Goal: Task Accomplishment & Management: Manage account settings

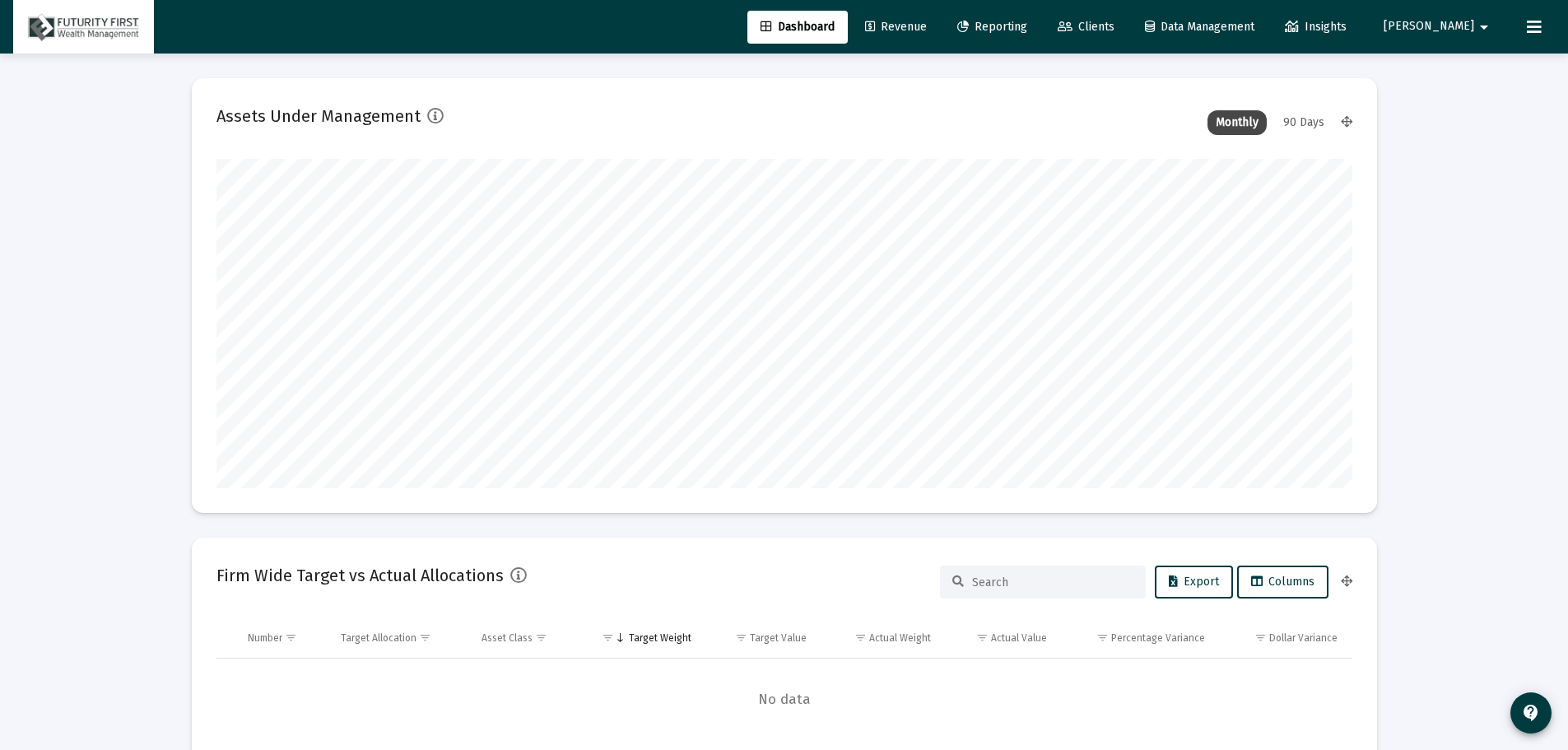
scroll to position [329, 612]
type input "[DATE]"
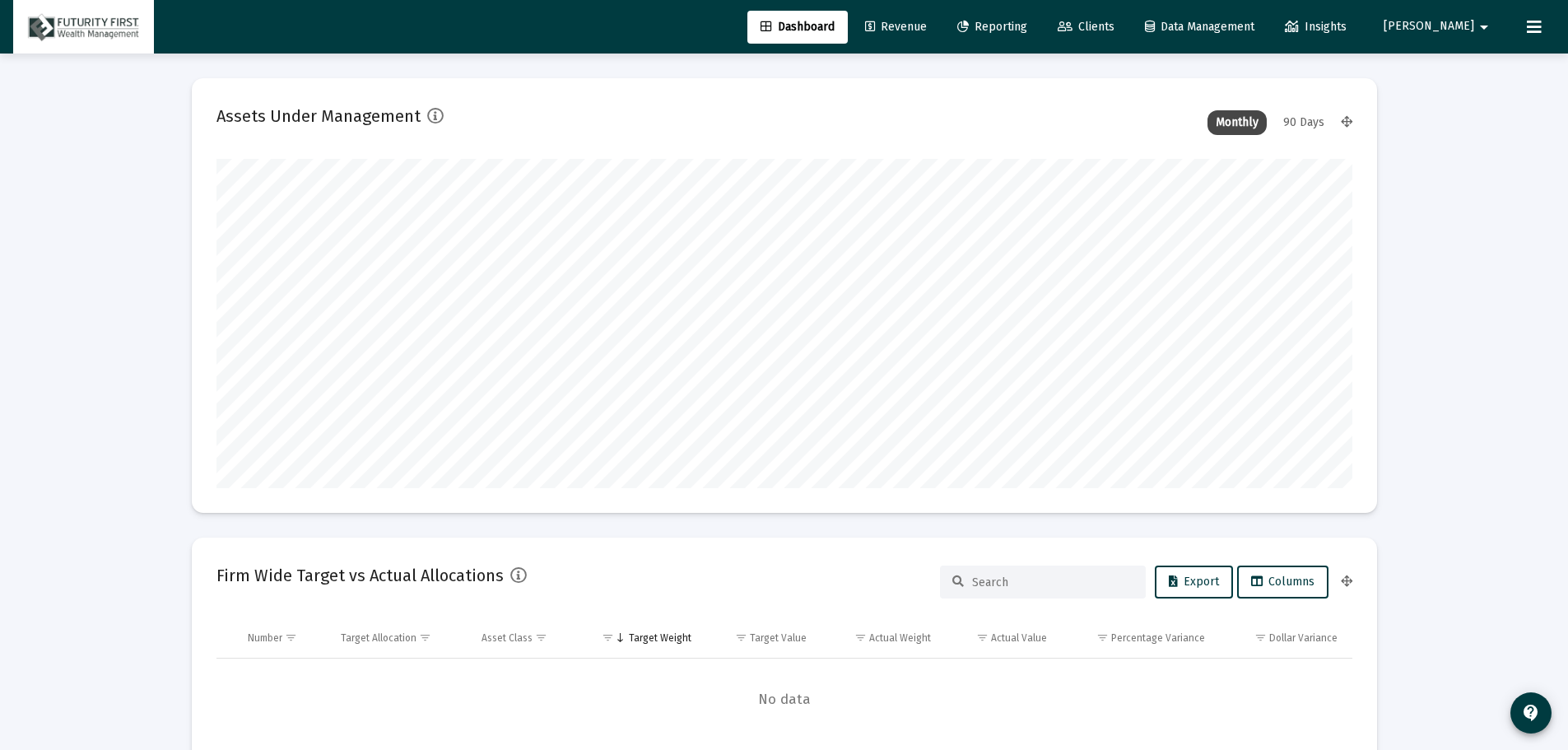
click at [1027, 25] on span "Reporting" at bounding box center [991, 27] width 70 height 14
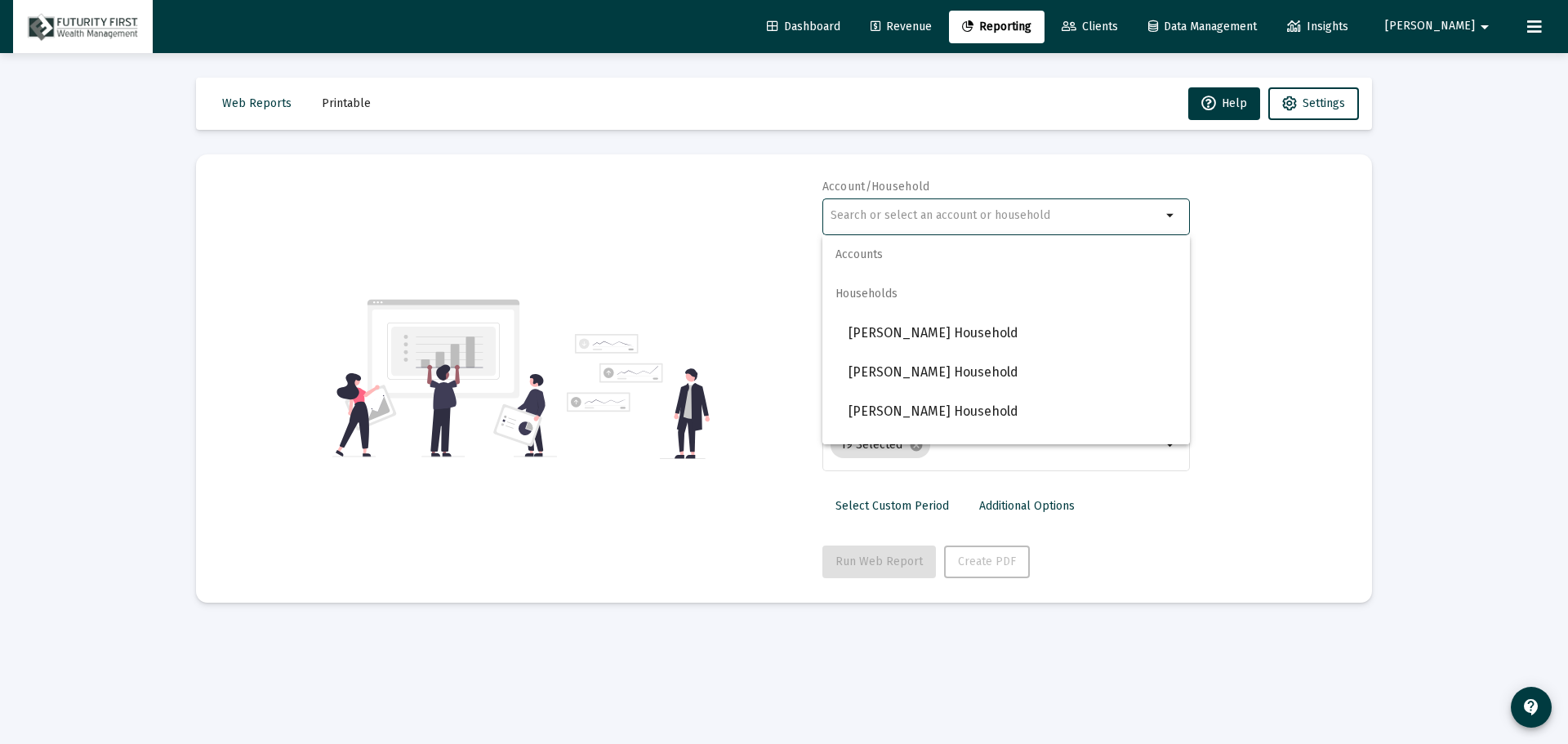
click at [962, 218] on input "text" at bounding box center [996, 215] width 331 height 13
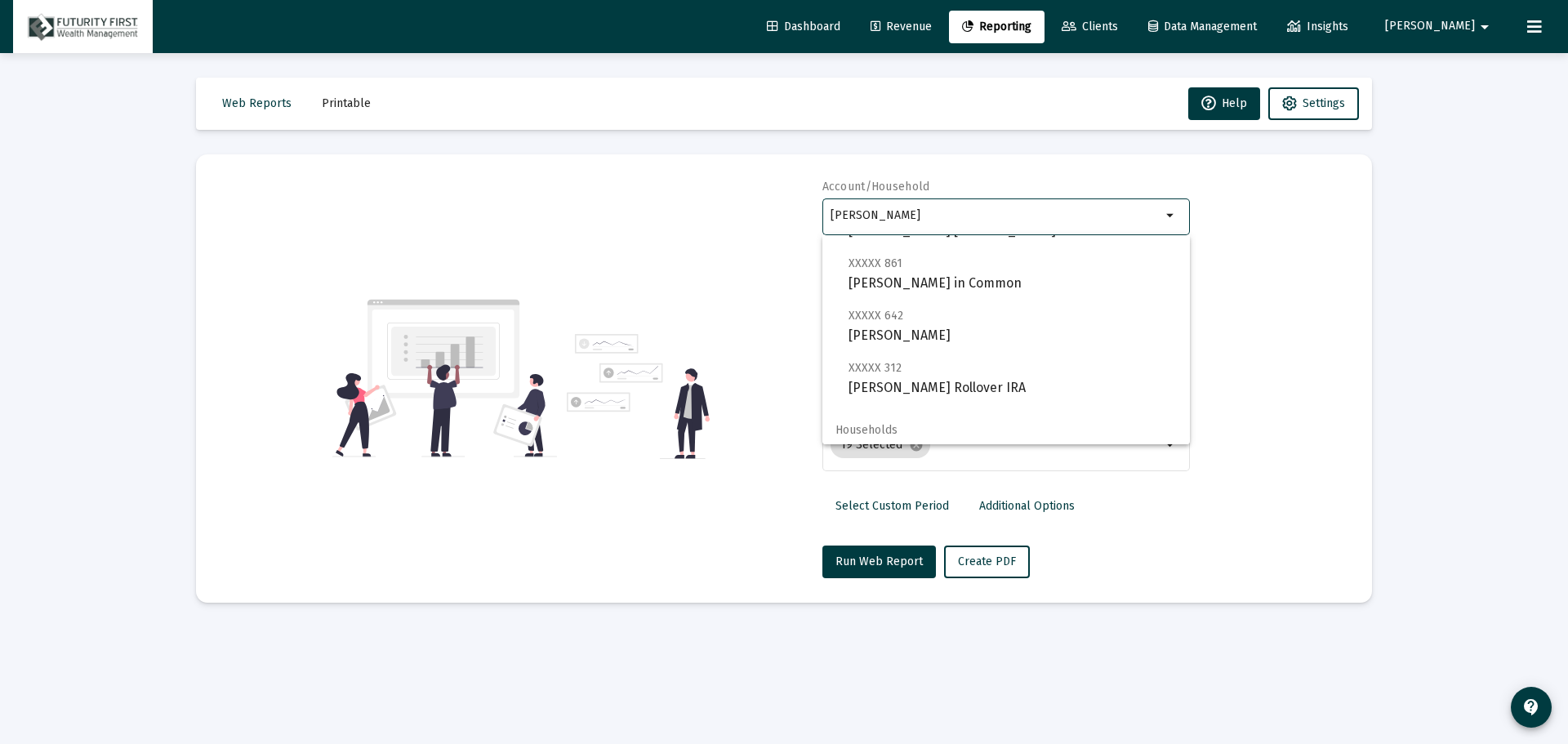
scroll to position [284, 0]
type input "[PERSON_NAME]"
click at [1118, 29] on span "Clients" at bounding box center [1090, 26] width 56 height 14
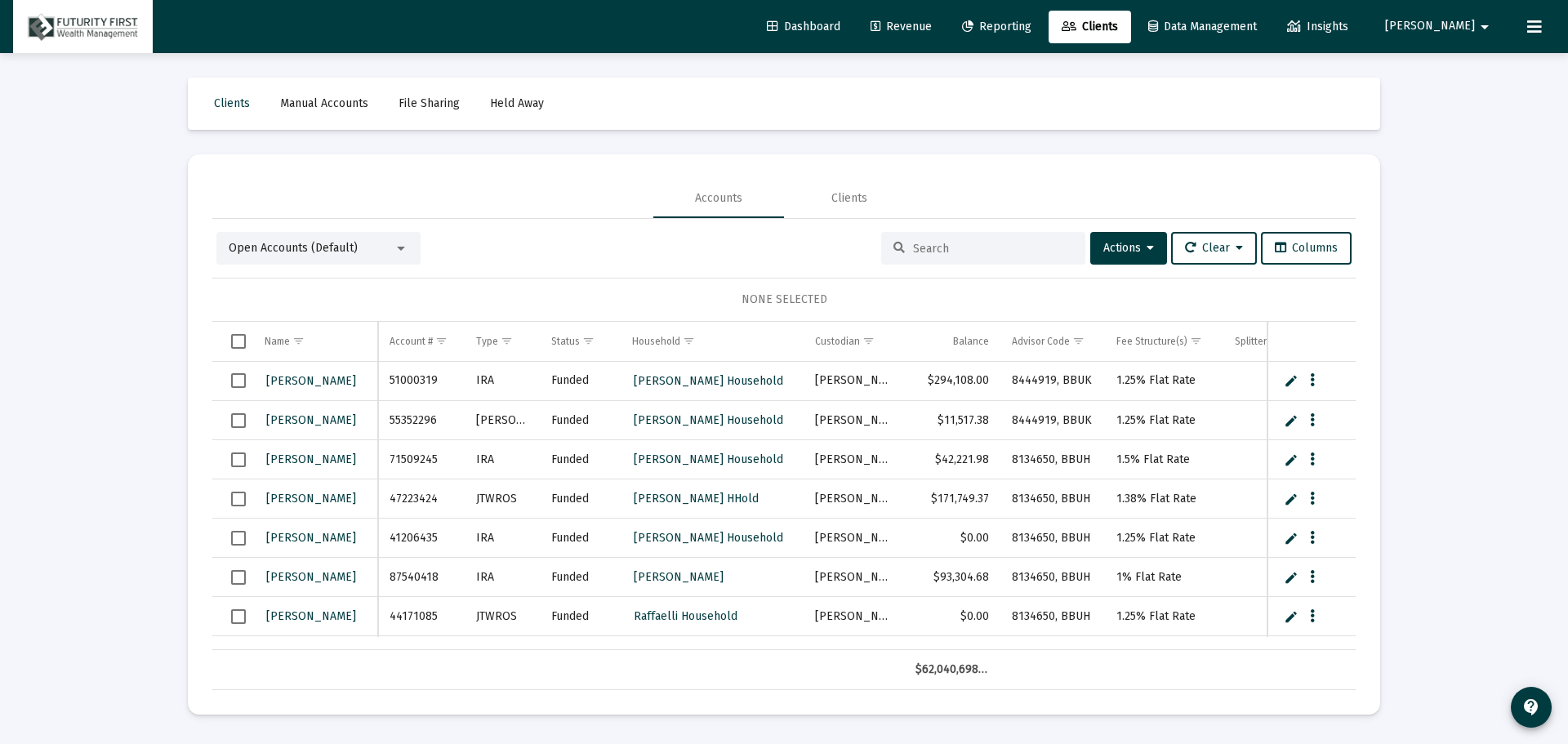
click at [381, 262] on div "Open Accounts (Default)" at bounding box center [318, 248] width 204 height 32
click at [407, 251] on div at bounding box center [401, 248] width 14 height 13
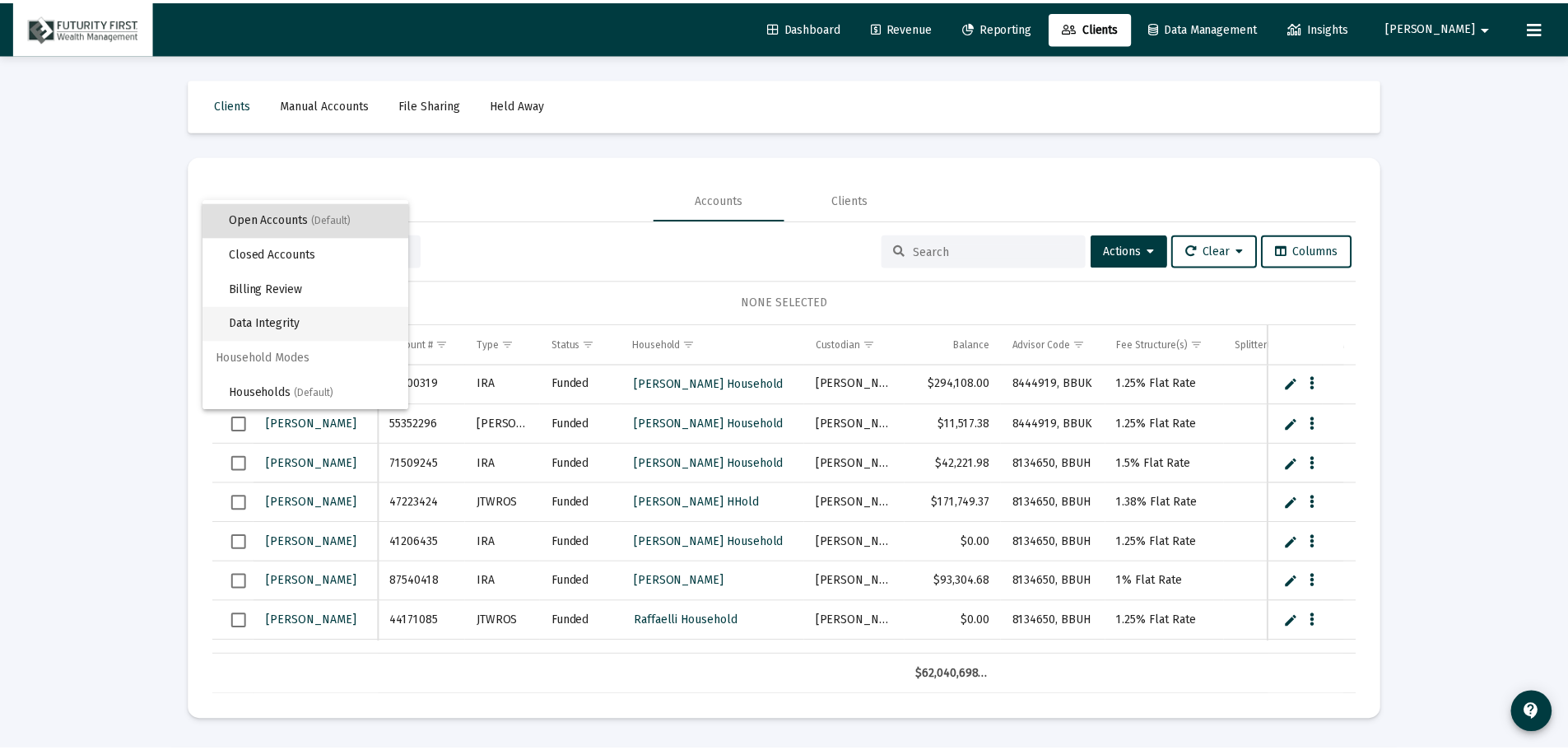
scroll to position [31, 0]
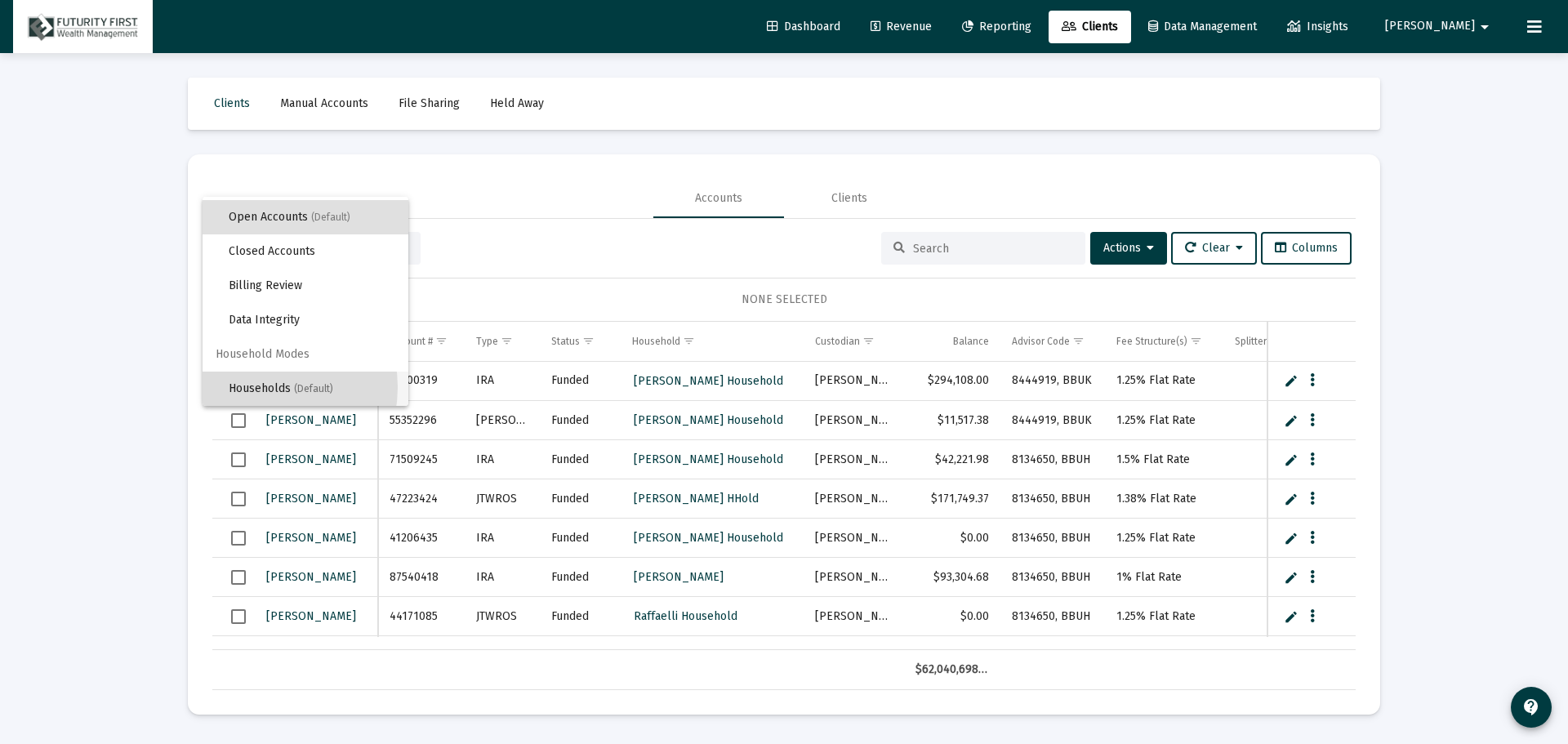
click at [260, 387] on span "Households (Default)" at bounding box center [311, 389] width 166 height 34
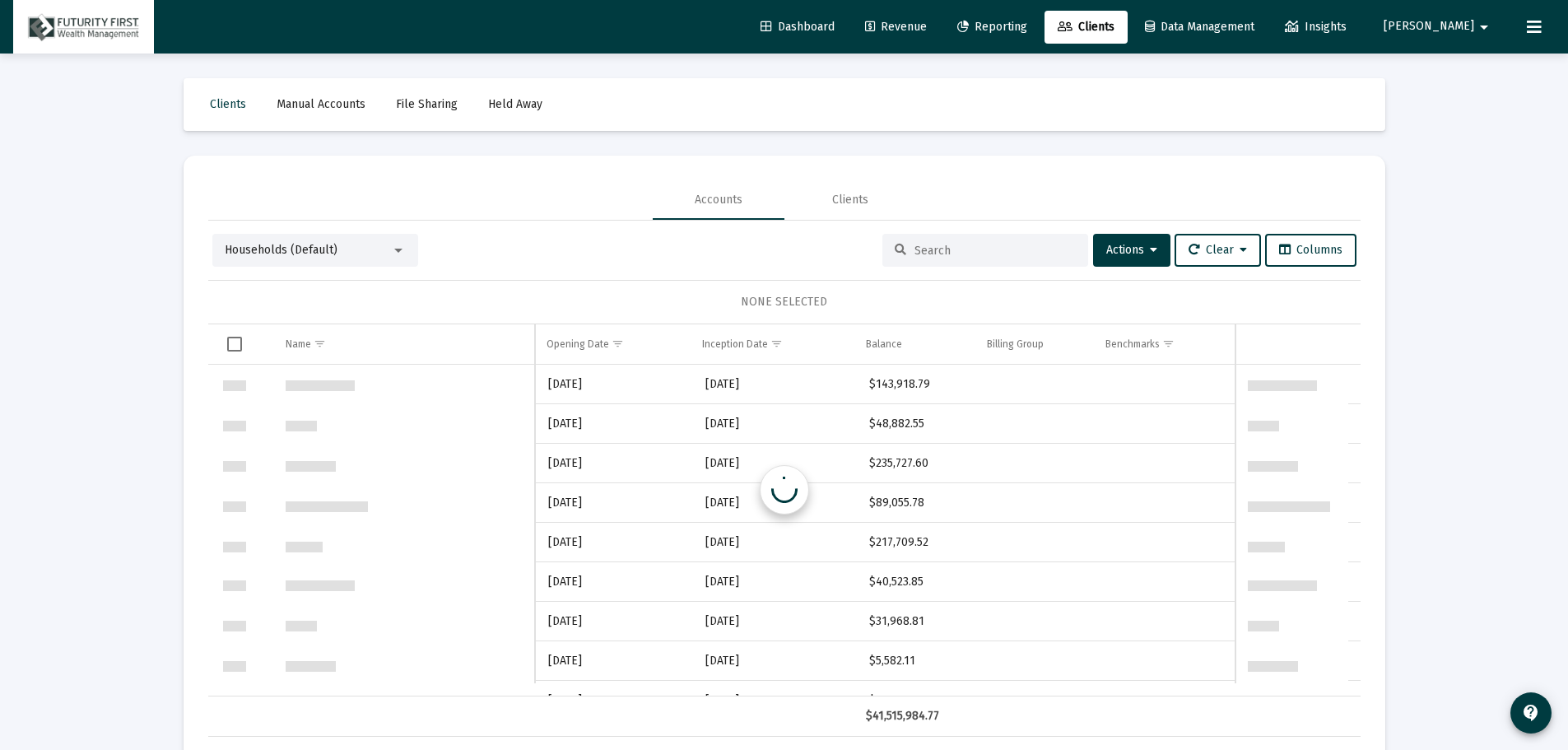
scroll to position [790, 0]
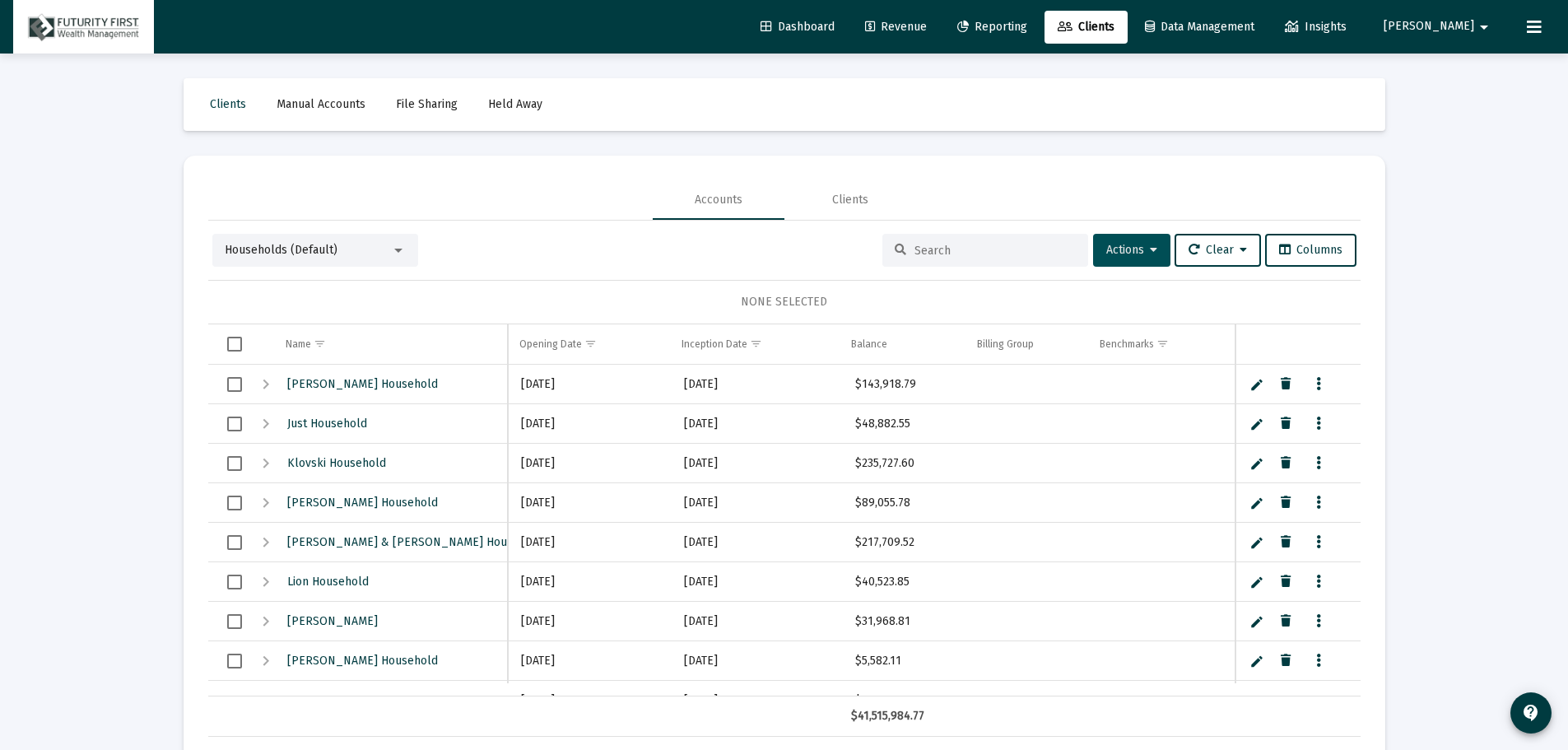
click at [1123, 249] on span "Actions" at bounding box center [1131, 250] width 51 height 14
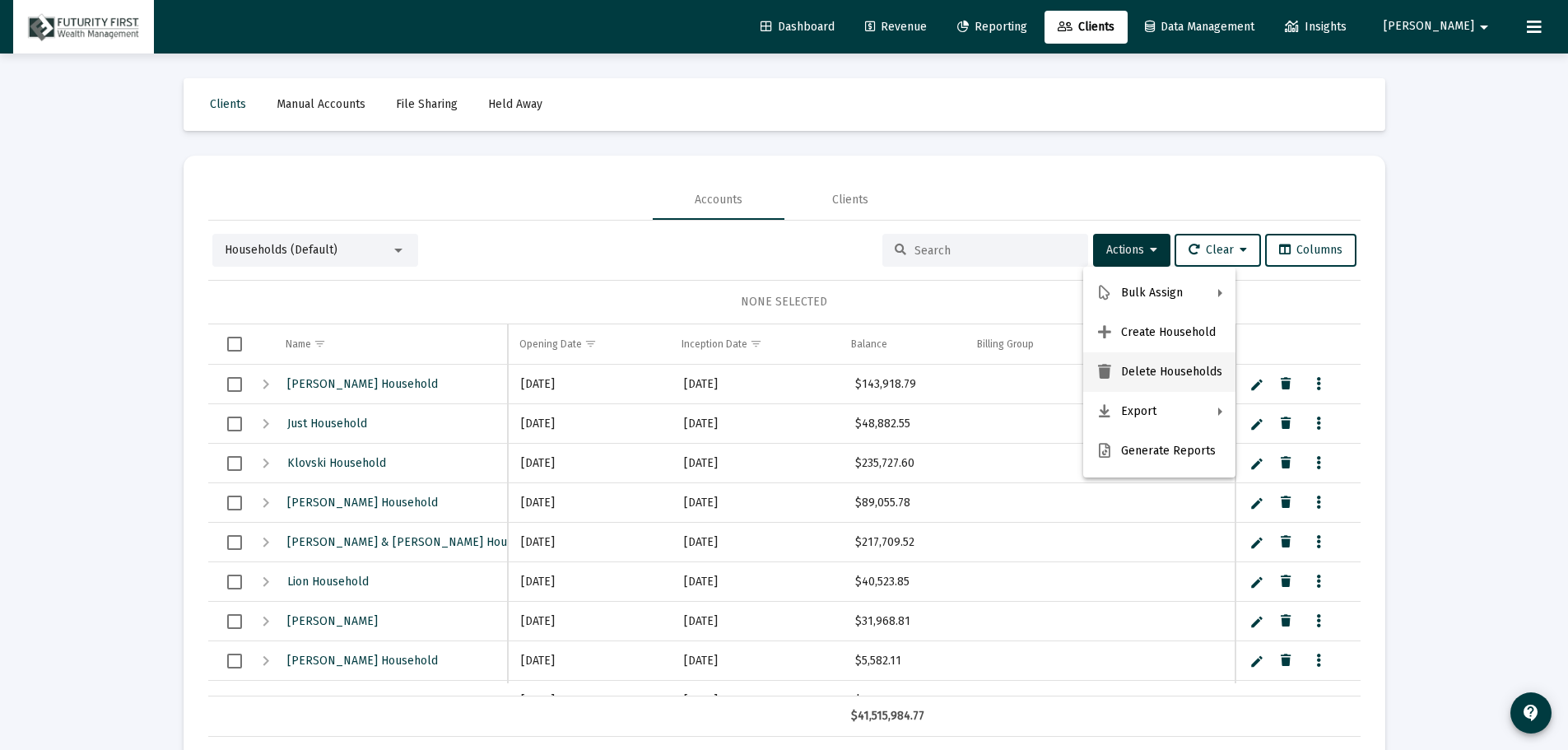
click at [1157, 373] on button "Delete Households" at bounding box center [1159, 372] width 152 height 40
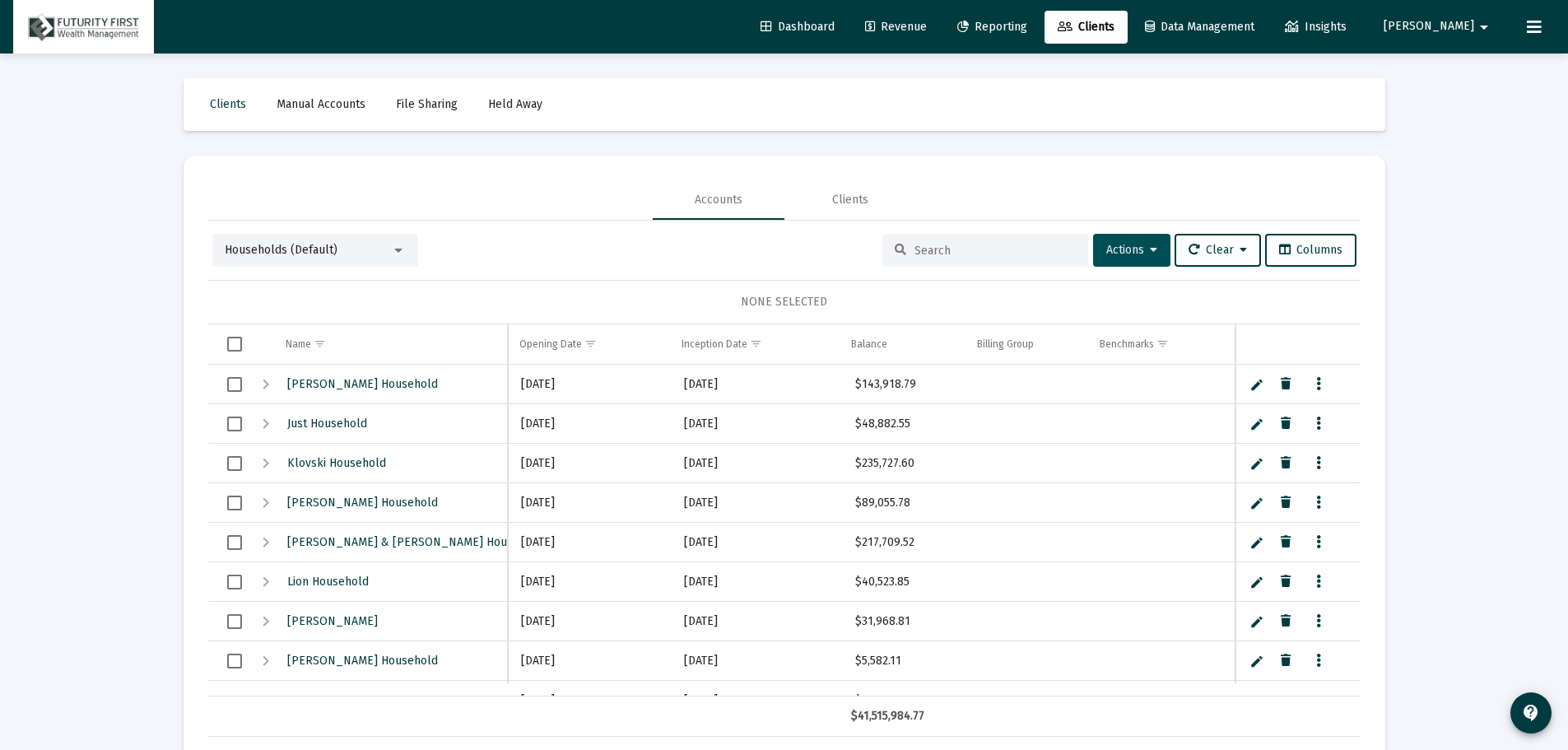
click at [1124, 259] on button "Actions" at bounding box center [1132, 250] width 77 height 33
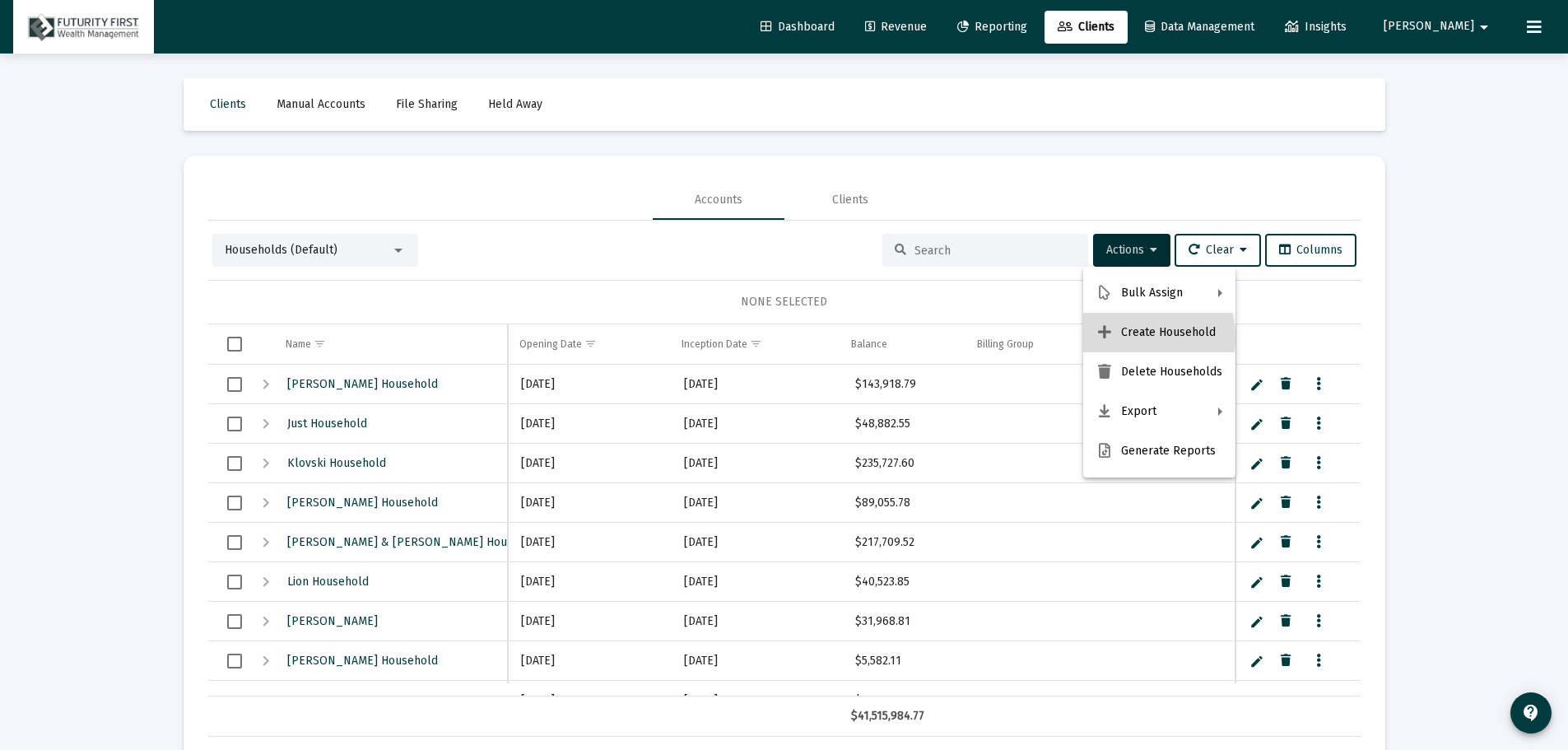
click at [1140, 338] on button "Create Household" at bounding box center [1159, 332] width 152 height 40
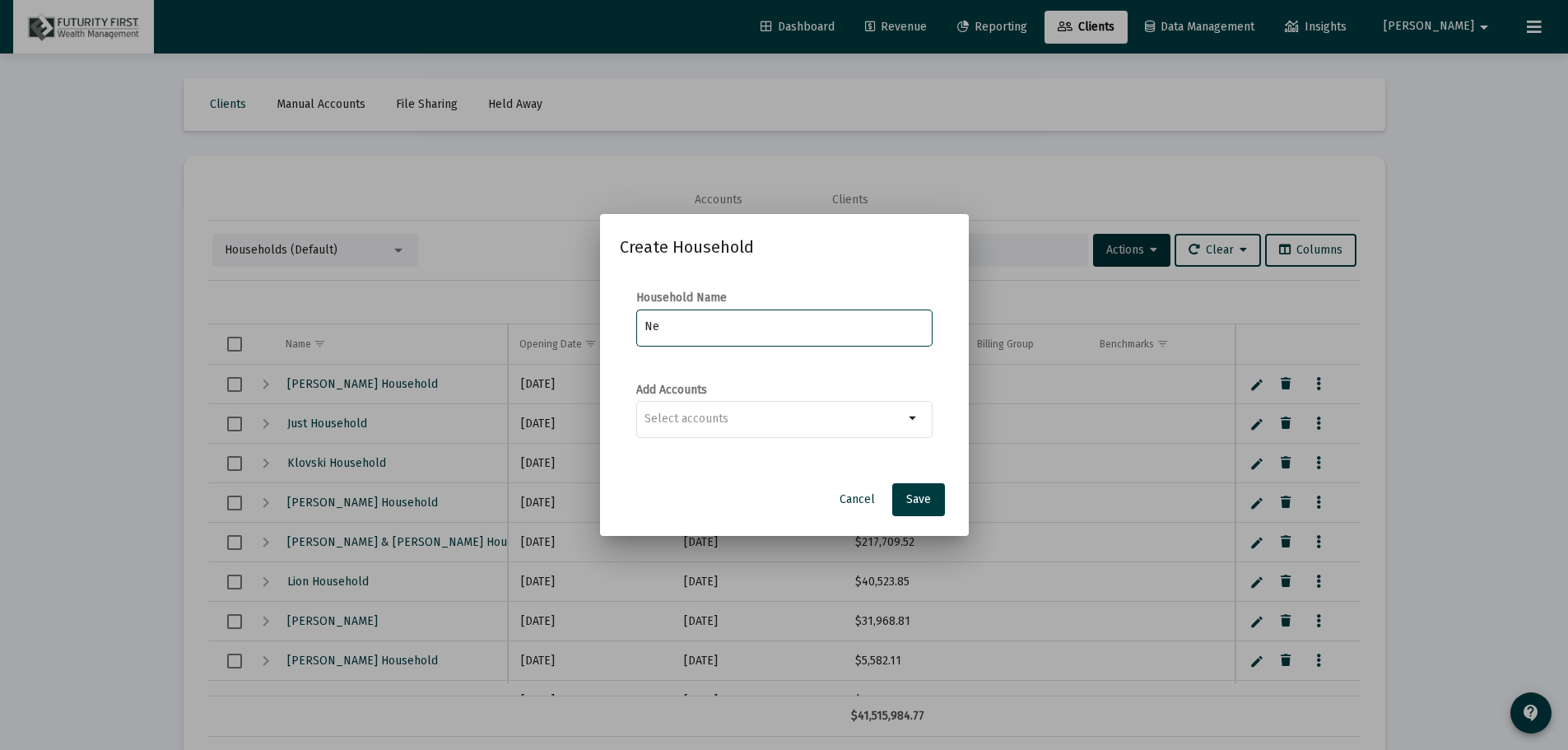
type input "N"
type input "[PERSON_NAME] & [PERSON_NAME]"
click at [850, 423] on input "Selection" at bounding box center [774, 418] width 259 height 13
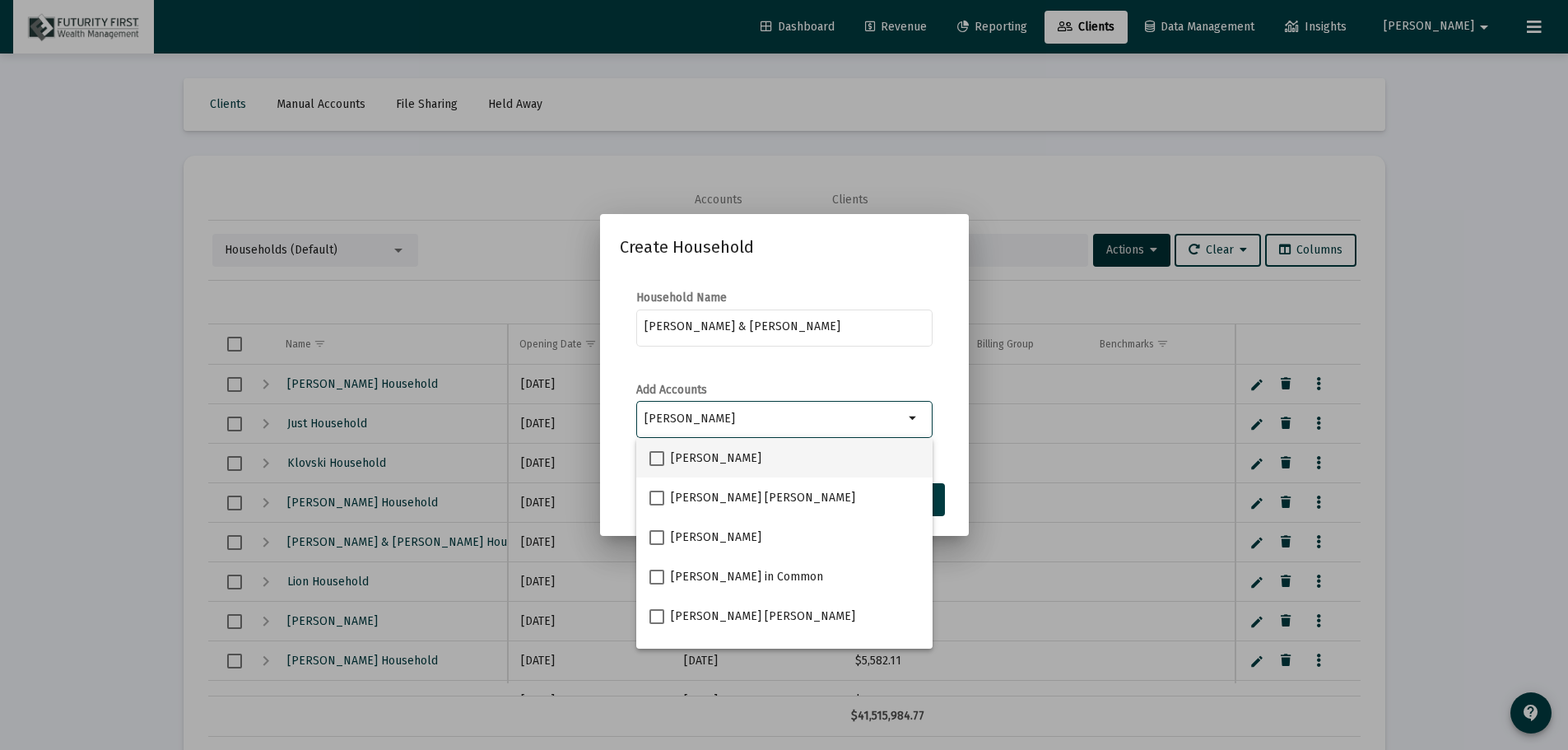
type input "[PERSON_NAME]"
click at [659, 456] on span at bounding box center [656, 458] width 15 height 15
click at [656, 466] on input "[PERSON_NAME]" at bounding box center [656, 466] width 1 height 1
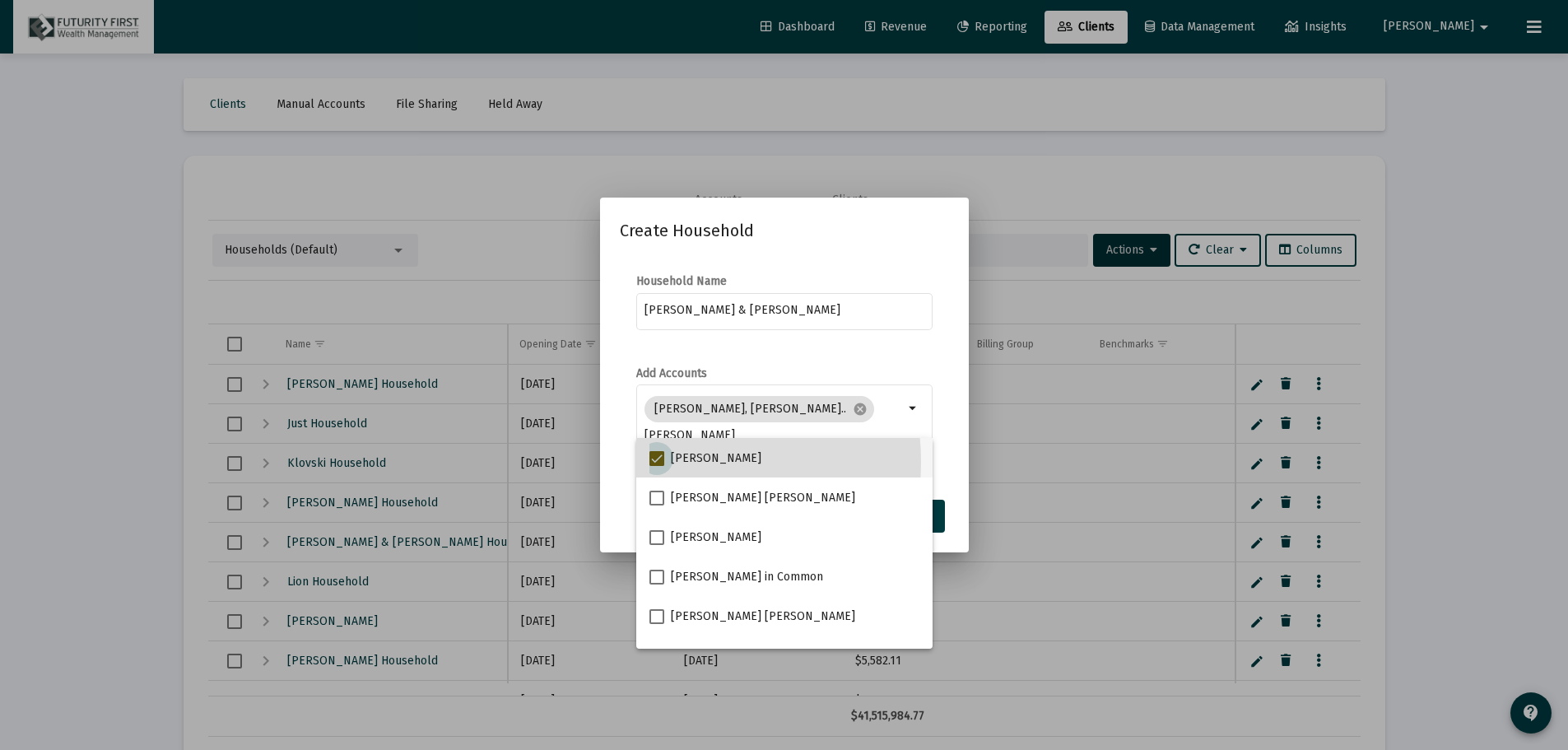
click at [652, 461] on span at bounding box center [656, 458] width 15 height 15
click at [656, 466] on input "[PERSON_NAME]" at bounding box center [656, 466] width 1 height 1
checkbox input "false"
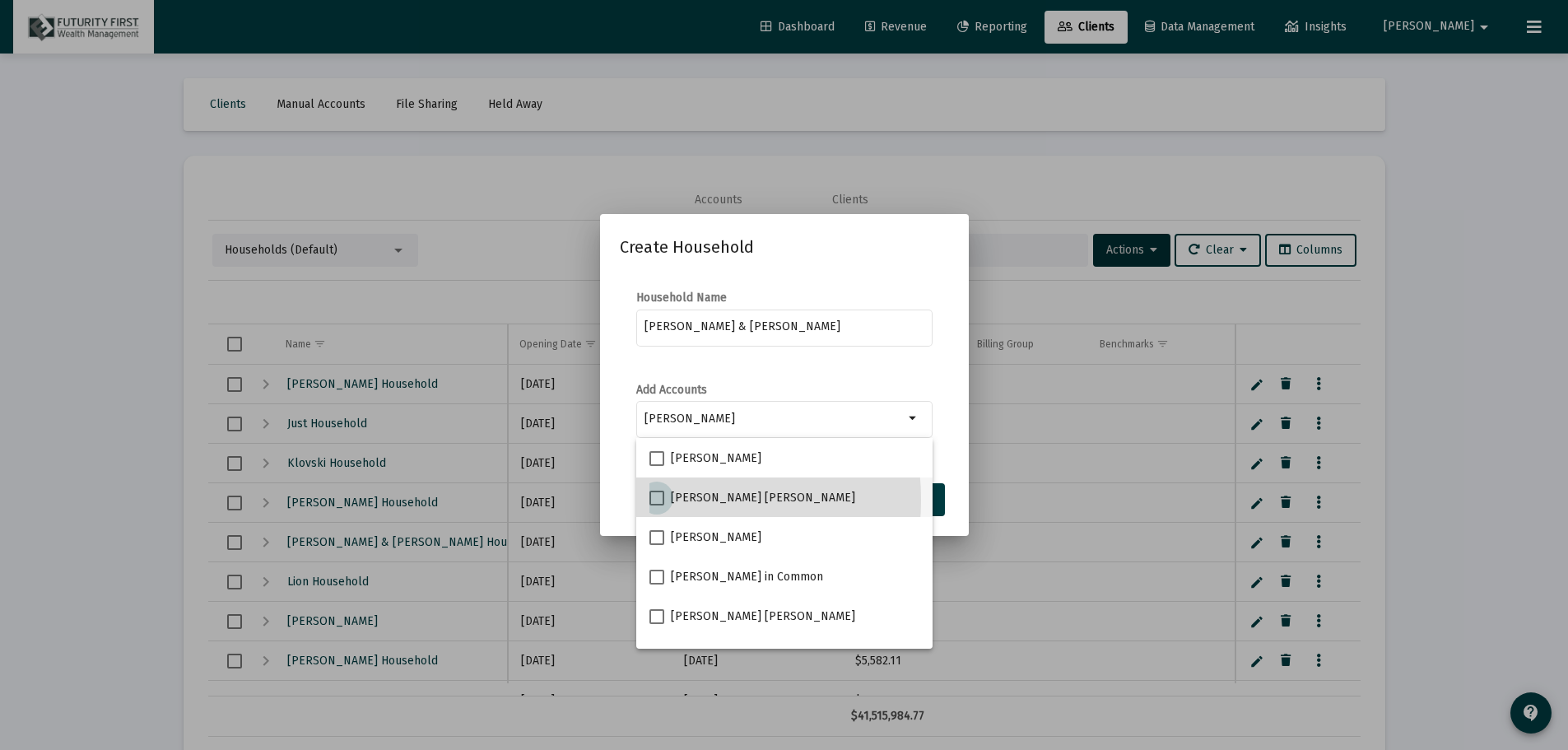
click at [653, 499] on span at bounding box center [656, 497] width 15 height 15
click at [656, 505] on input "[PERSON_NAME] [PERSON_NAME]" at bounding box center [656, 505] width 1 height 1
checkbox input "true"
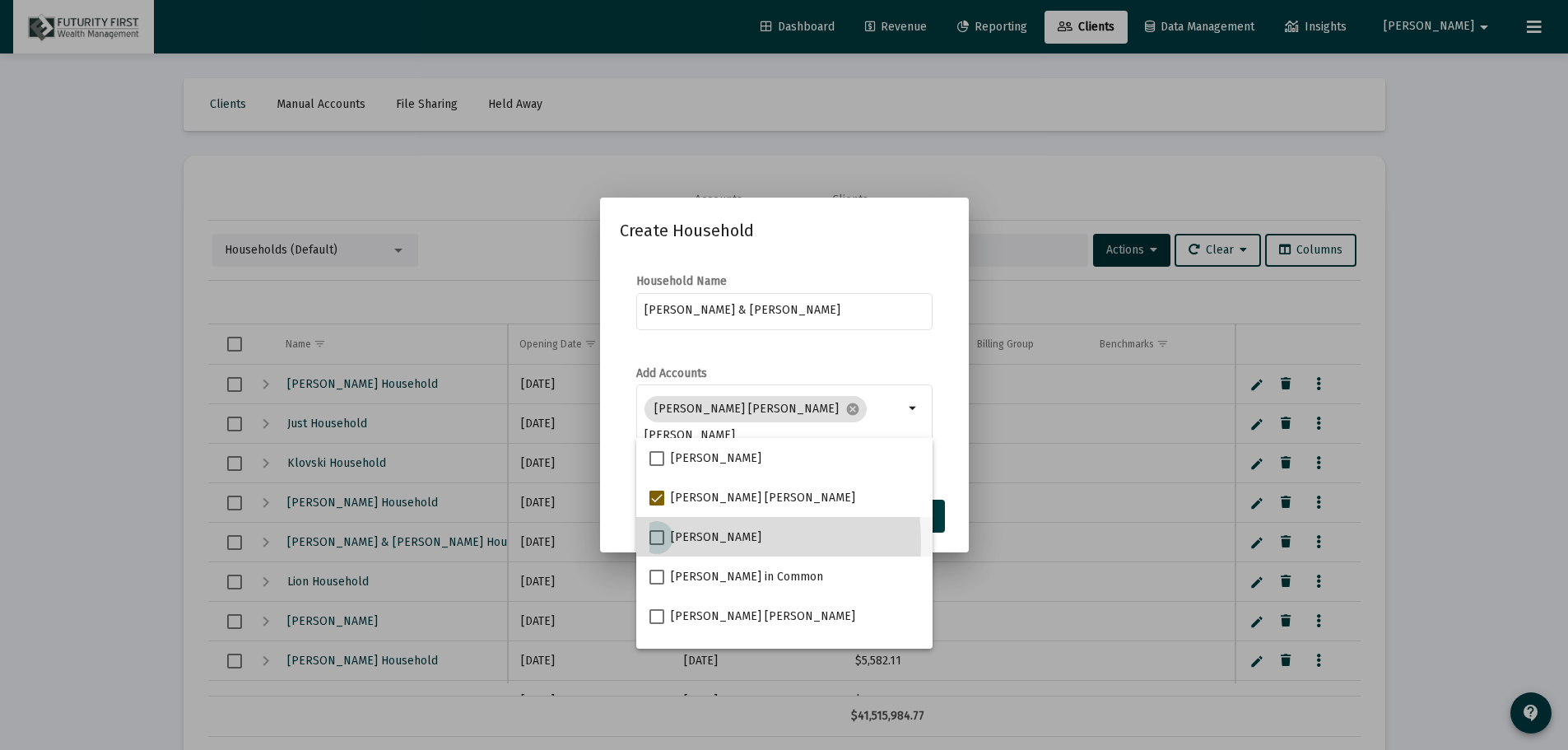
click at [654, 543] on span at bounding box center [656, 537] width 15 height 15
click at [656, 545] on input "[PERSON_NAME]" at bounding box center [656, 545] width 1 height 1
checkbox input "true"
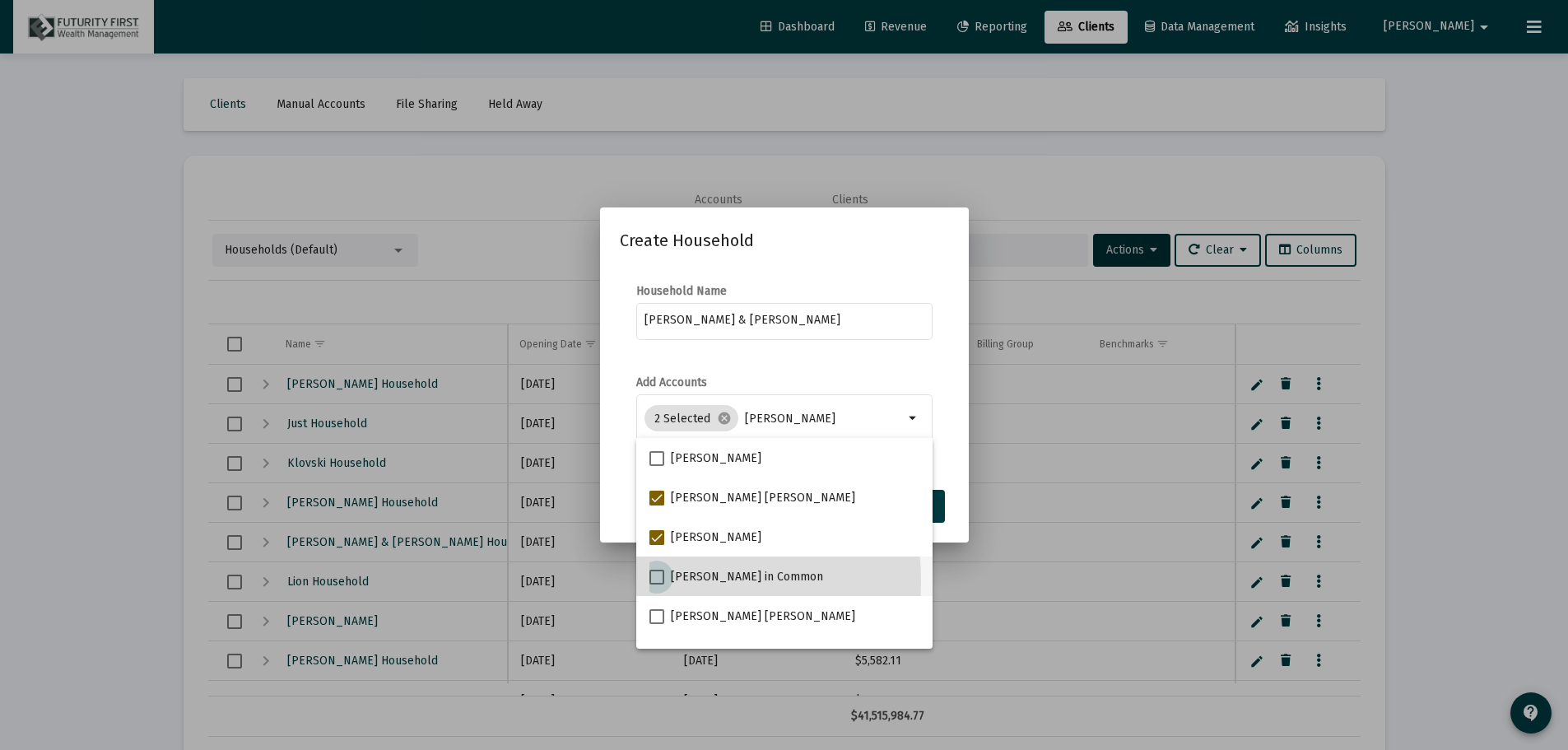
click at [655, 571] on span at bounding box center [656, 576] width 15 height 15
click at [656, 571] on input "[PERSON_NAME] in Common" at bounding box center [656, 584] width 1 height 1
checkbox input "true"
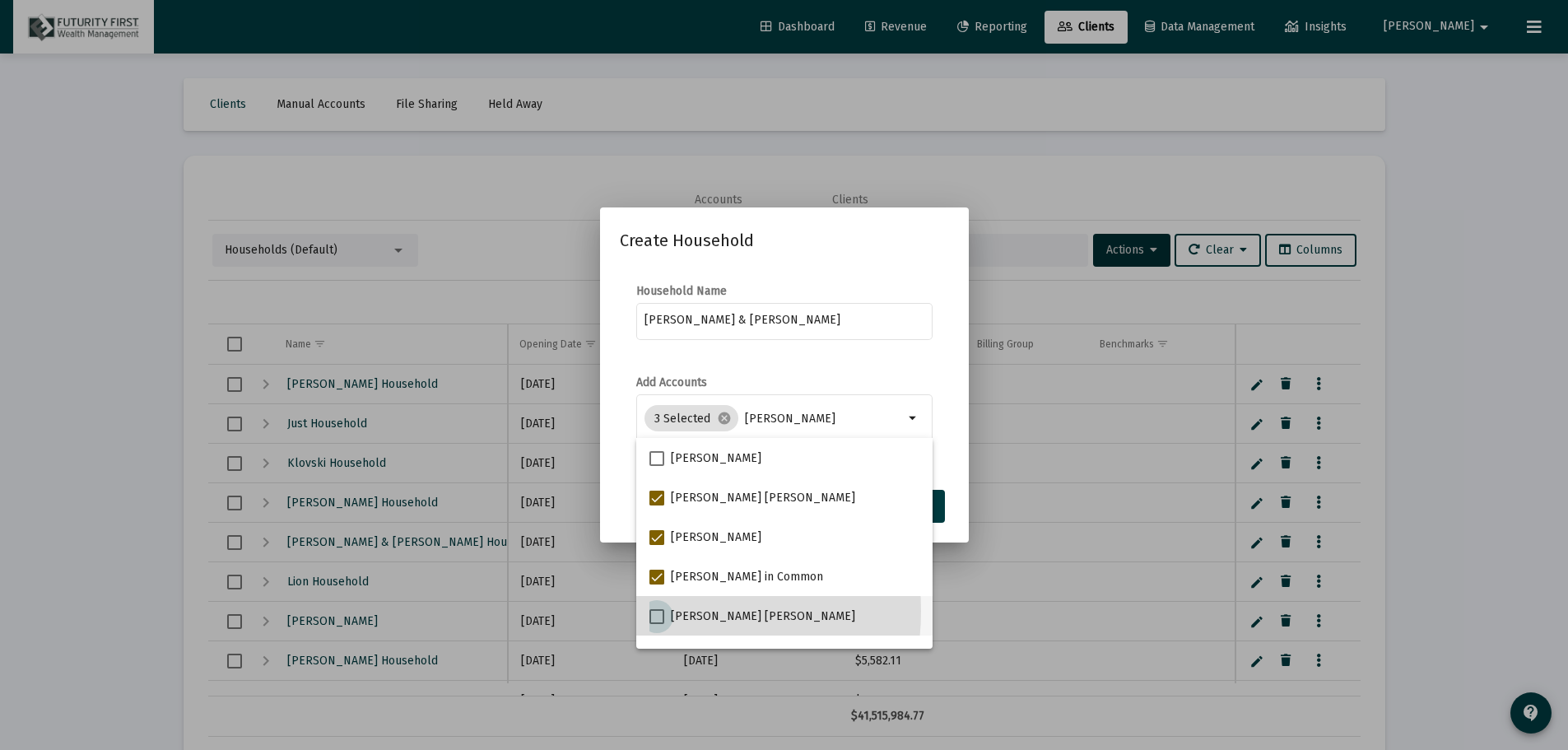
click at [654, 571] on span at bounding box center [656, 616] width 15 height 15
click at [656, 571] on input "[PERSON_NAME] [PERSON_NAME]" at bounding box center [656, 624] width 1 height 1
checkbox input "true"
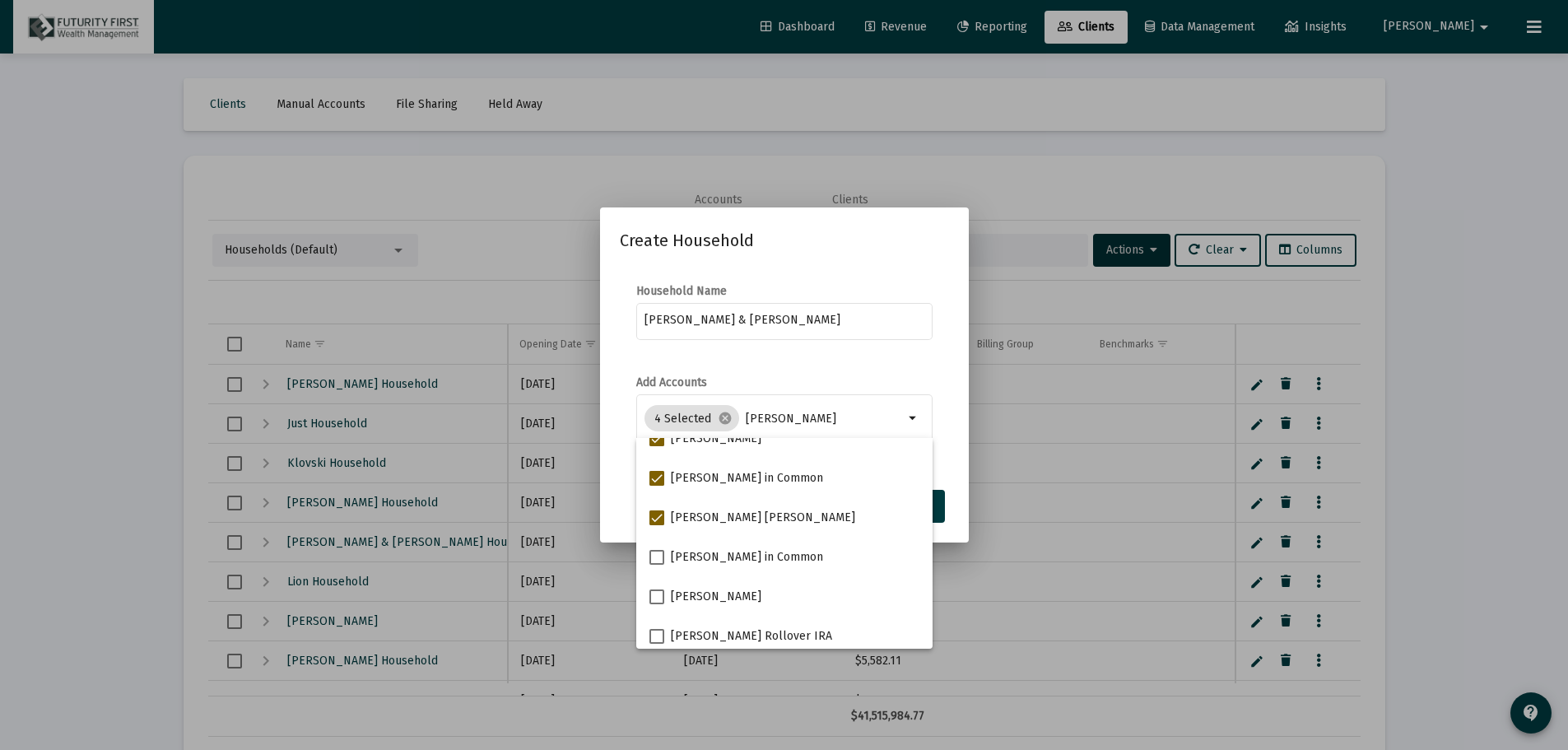
scroll to position [106, 0]
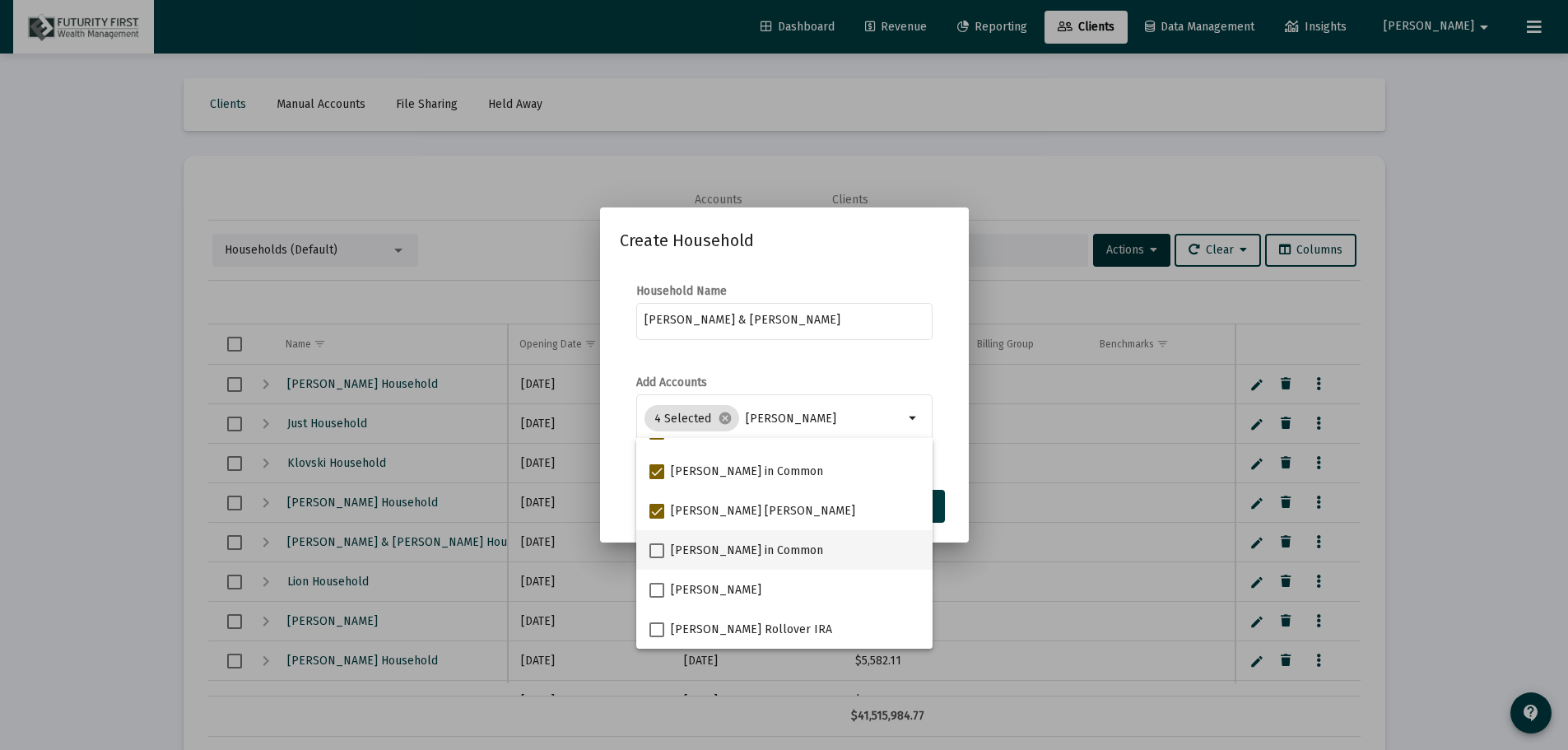
click at [659, 556] on span at bounding box center [656, 550] width 15 height 15
click at [656, 558] on input "[PERSON_NAME] in Common" at bounding box center [656, 558] width 1 height 1
checkbox input "true"
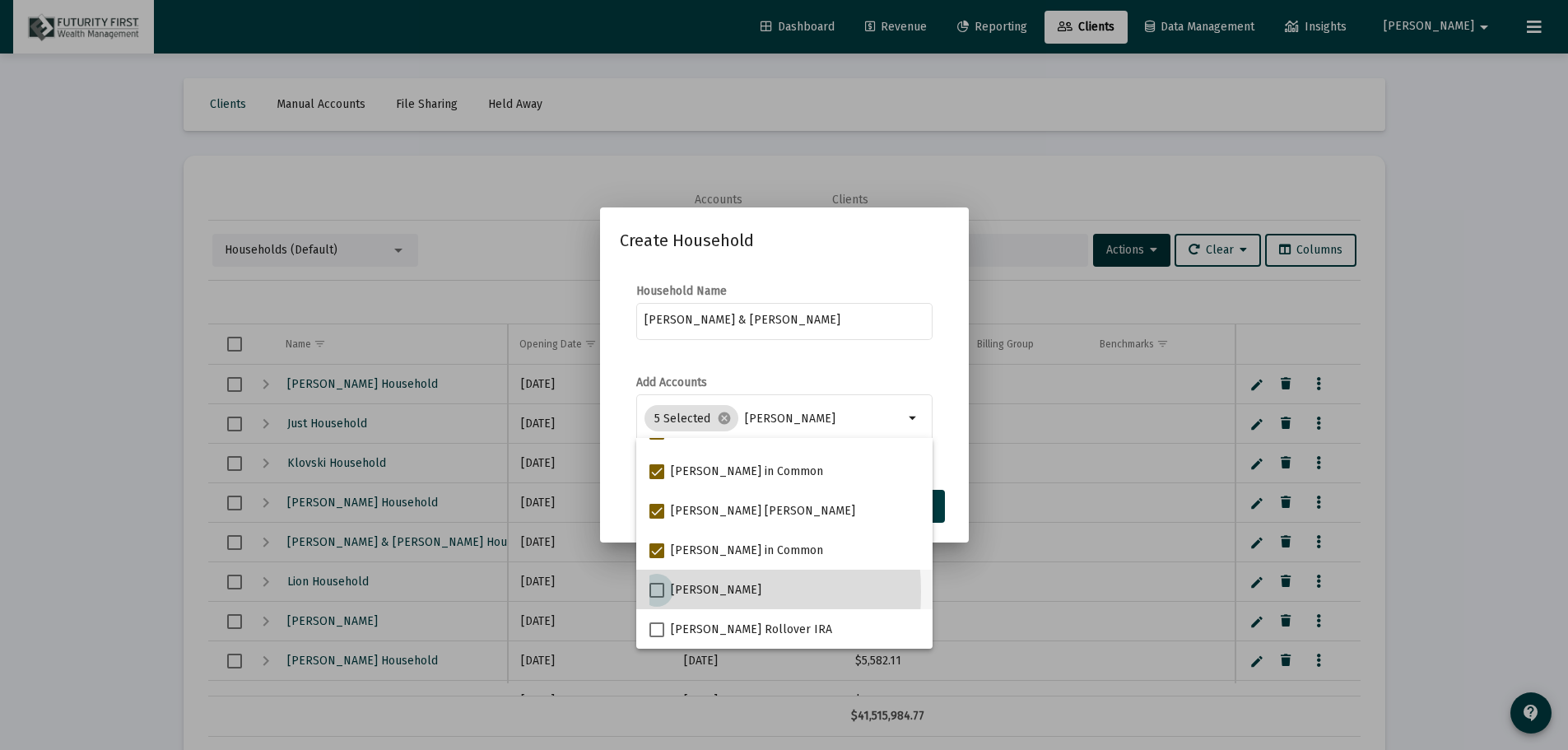
click at [650, 571] on span at bounding box center [656, 589] width 15 height 15
click at [656, 571] on input "[PERSON_NAME]" at bounding box center [656, 597] width 1 height 1
checkbox input "true"
click at [661, 571] on span at bounding box center [656, 629] width 15 height 15
click at [656, 571] on input "[PERSON_NAME] Rollover IRA" at bounding box center [656, 637] width 1 height 1
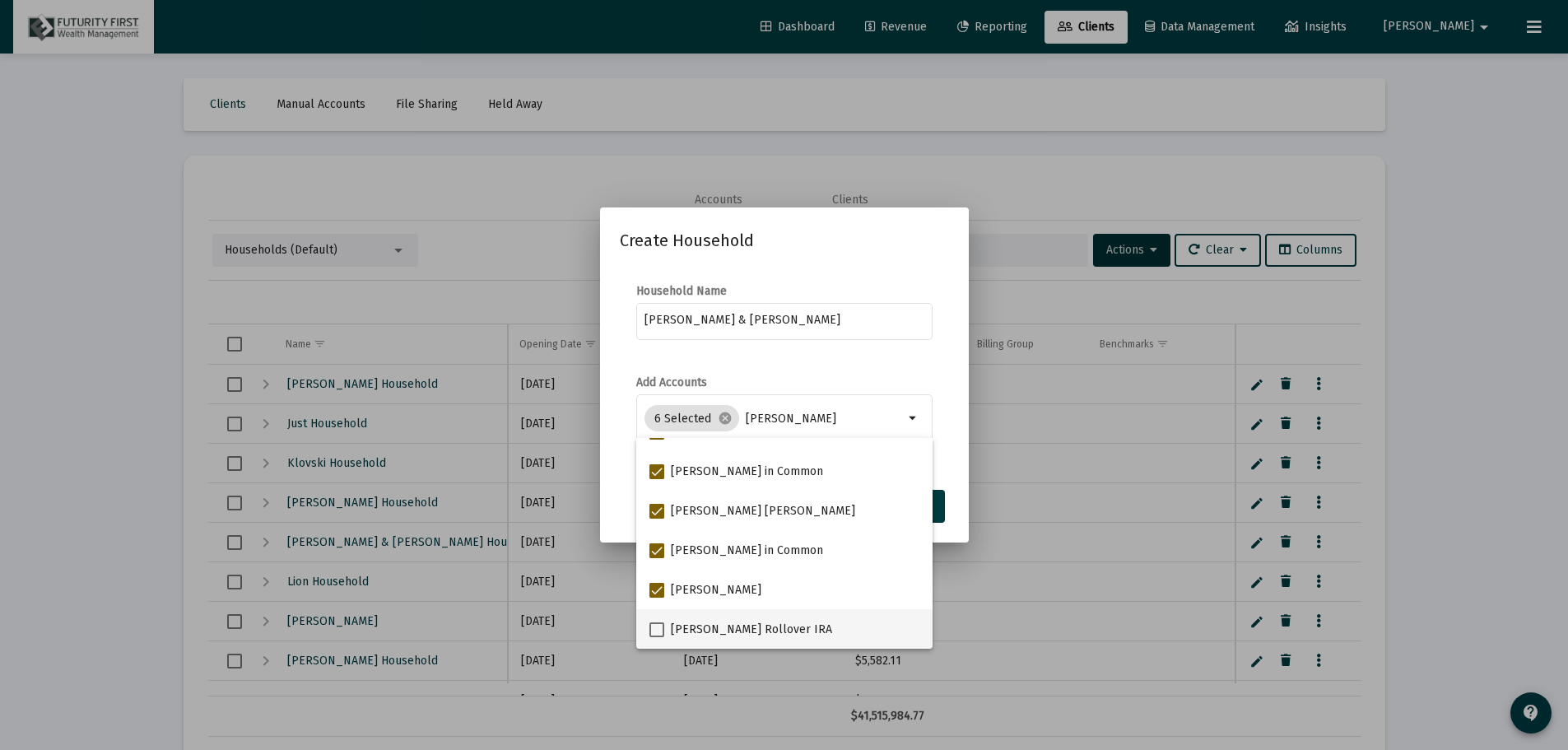
checkbox input "true"
click at [943, 440] on form "Add Accounts 7 Selected cancel [PERSON_NAME] arrow_drop_down" at bounding box center [784, 418] width 329 height 88
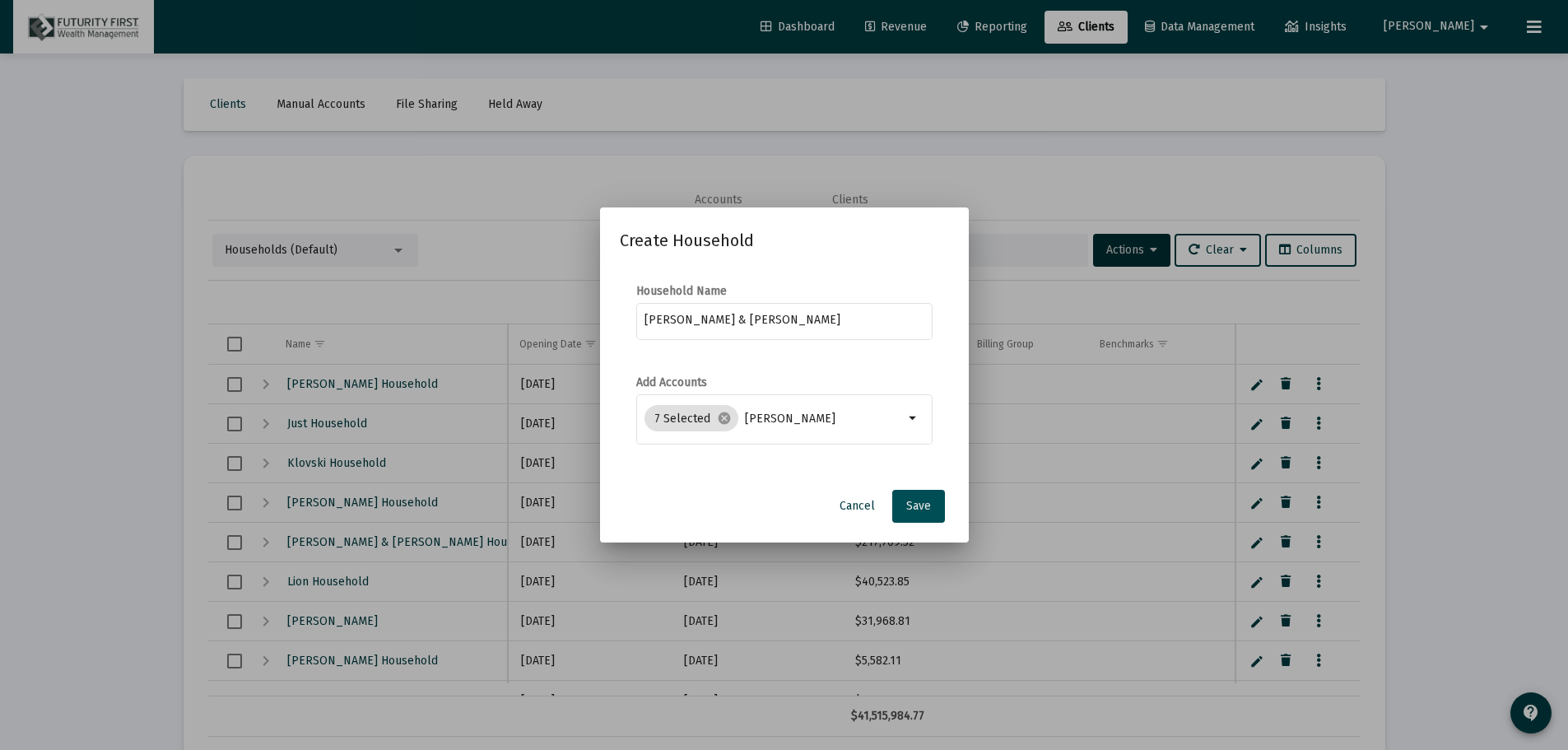
click at [928, 502] on span "Save" at bounding box center [918, 505] width 25 height 14
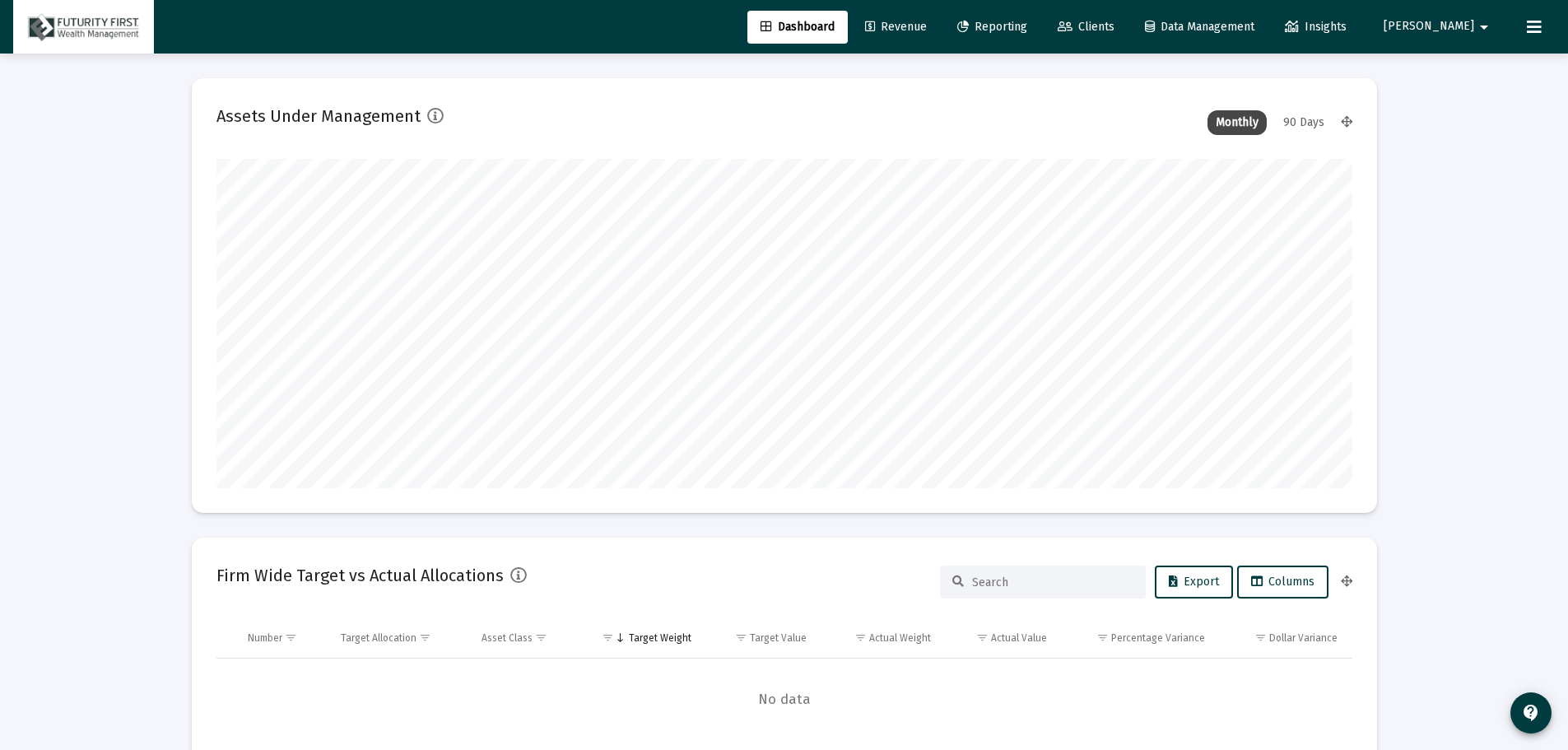
scroll to position [329, 612]
type input "[DATE]"
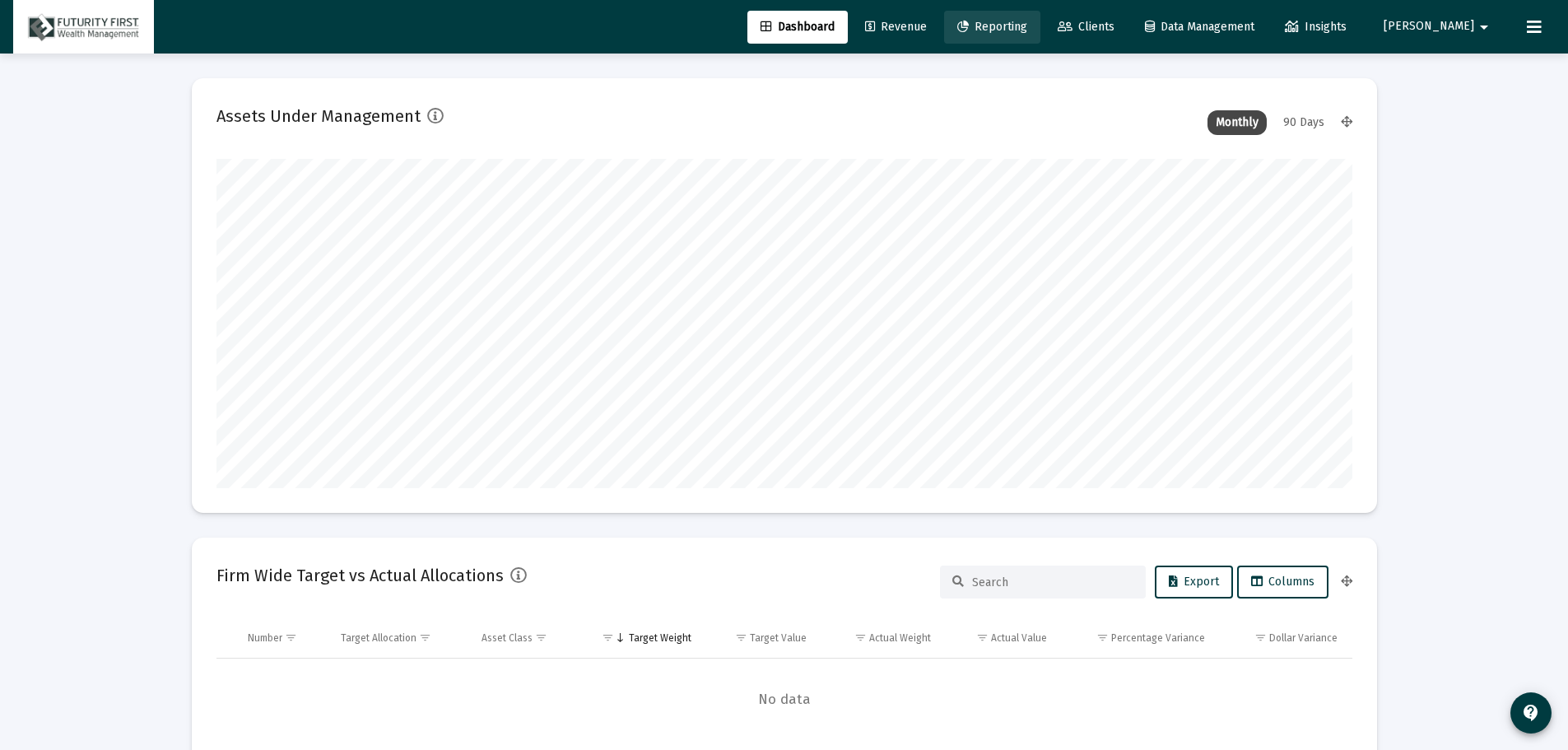
click at [1027, 32] on span "Reporting" at bounding box center [991, 27] width 70 height 14
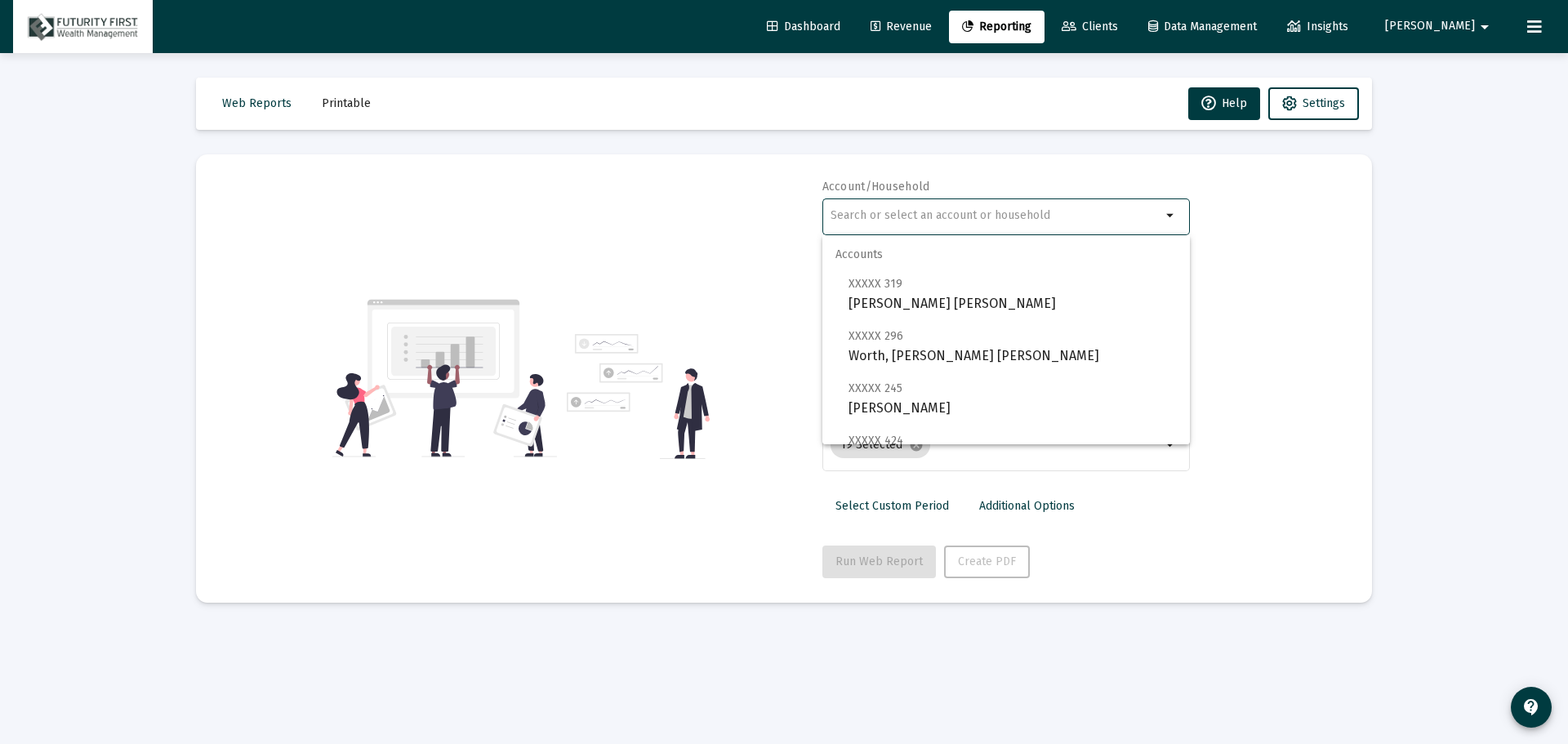
click at [921, 219] on input "text" at bounding box center [996, 215] width 331 height 13
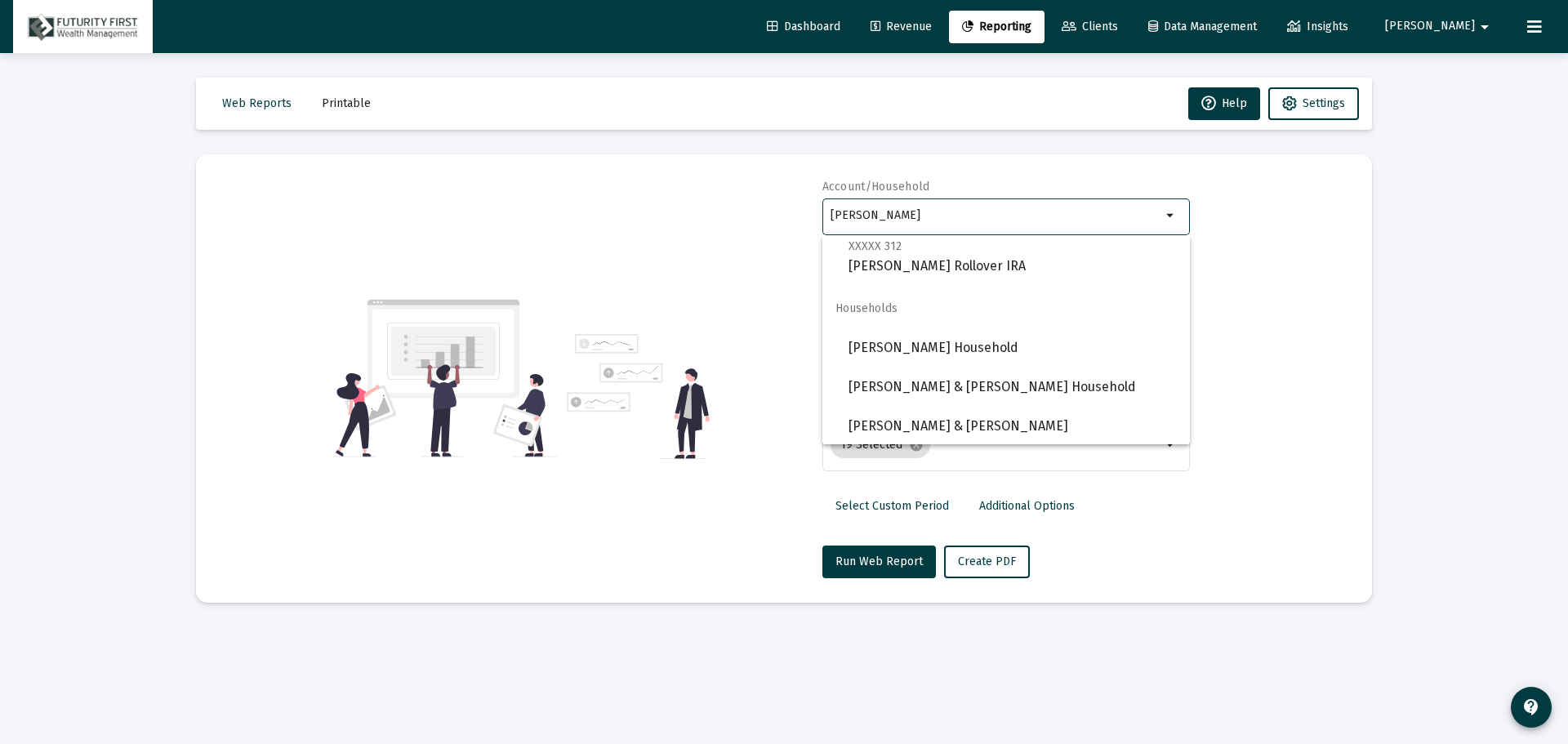
scroll to position [405, 0]
click at [911, 431] on span "[PERSON_NAME] & [PERSON_NAME]" at bounding box center [1012, 424] width 328 height 39
type input "[PERSON_NAME] & [PERSON_NAME]"
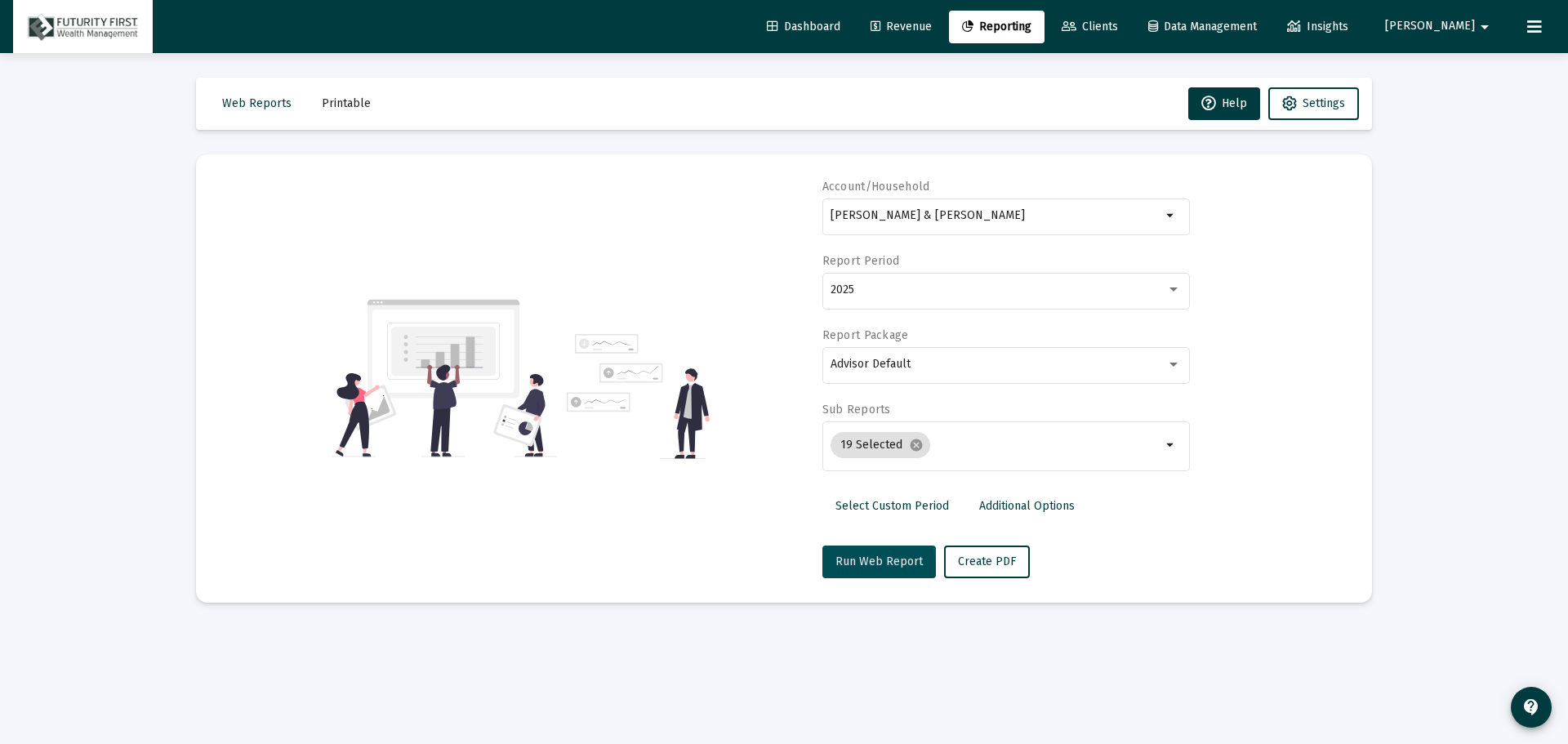
click at [876, 567] on span "Run Web Report" at bounding box center [879, 561] width 87 height 14
select select "View all"
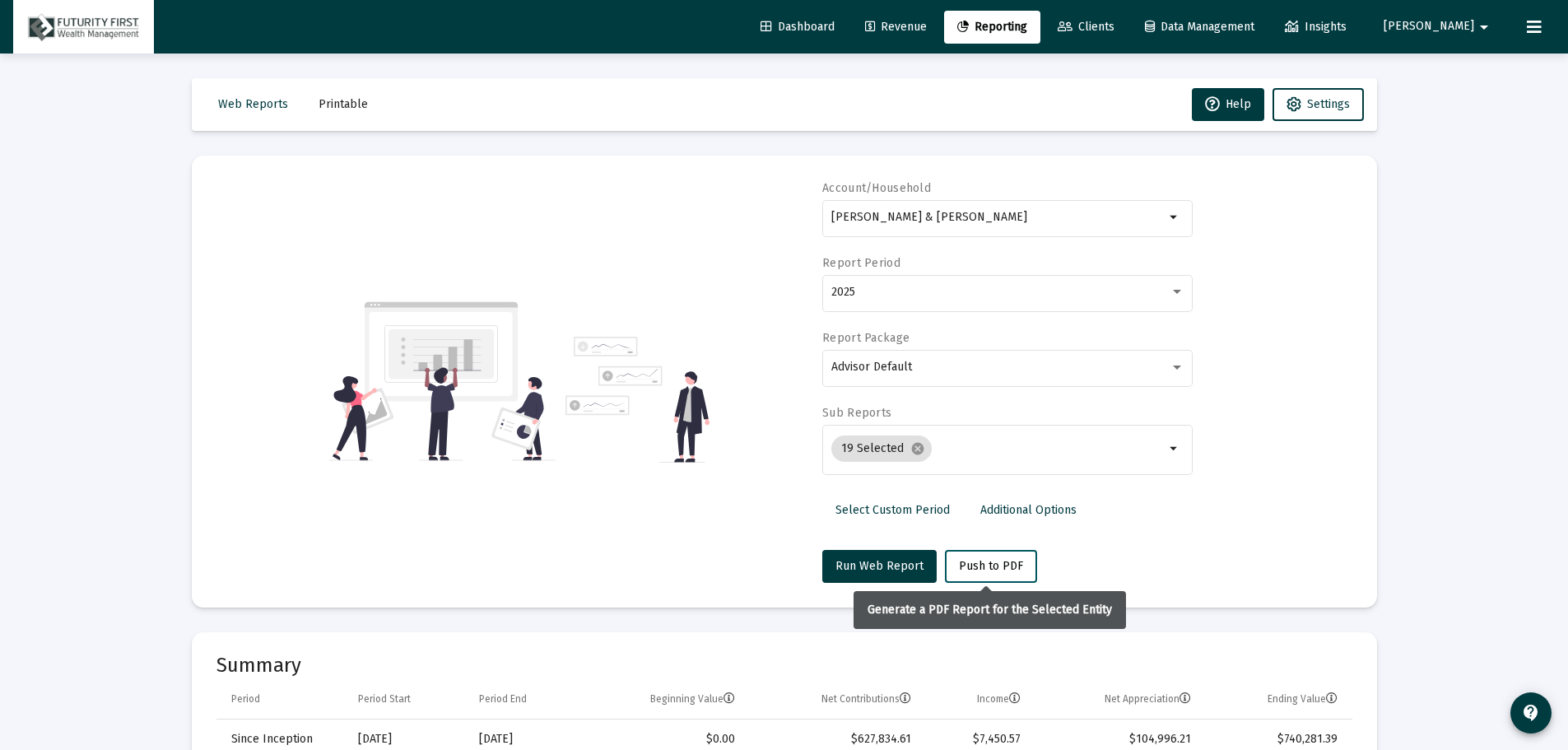
click at [990, 576] on button "Push to PDF" at bounding box center [991, 566] width 92 height 33
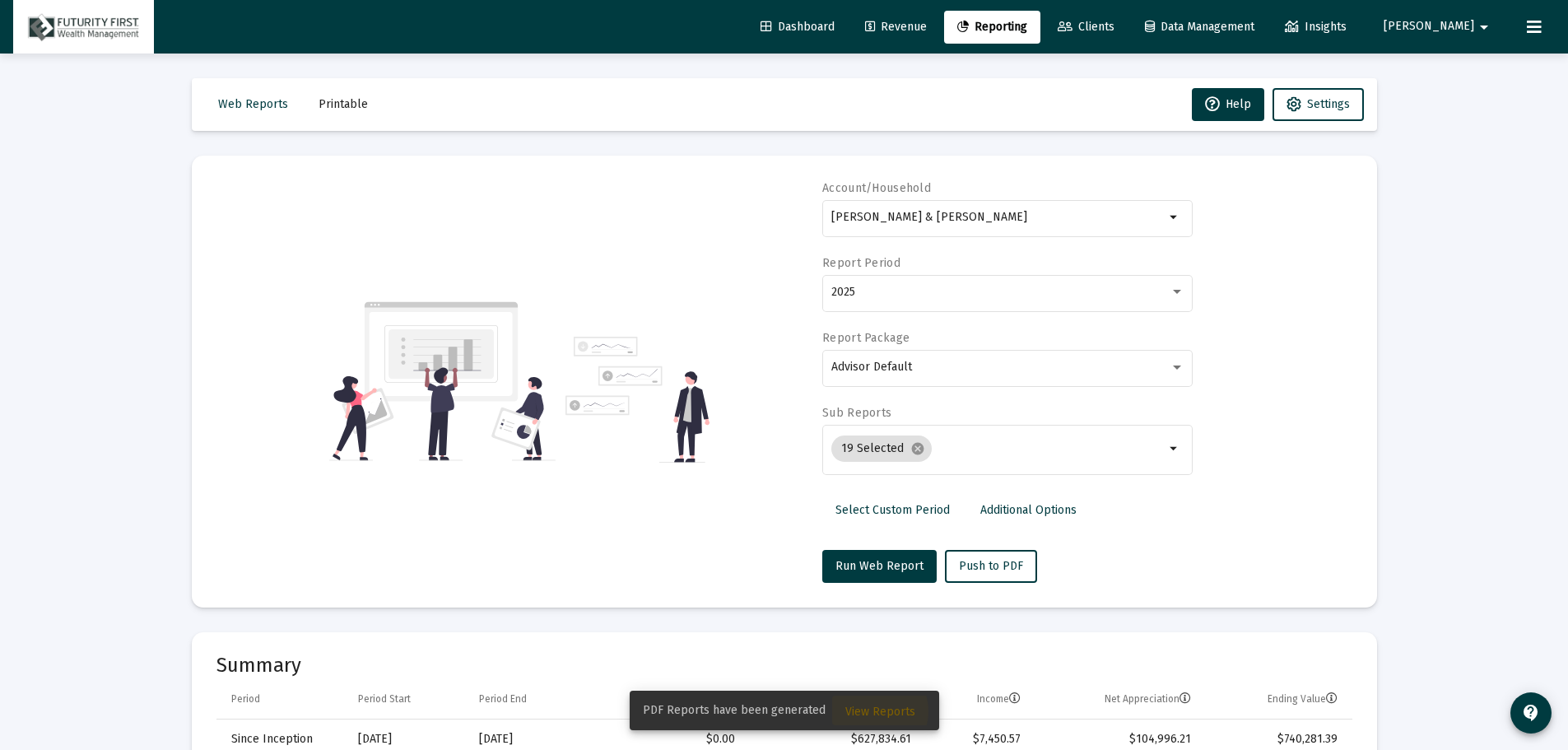
click at [869, 711] on span "View Reports" at bounding box center [880, 711] width 70 height 14
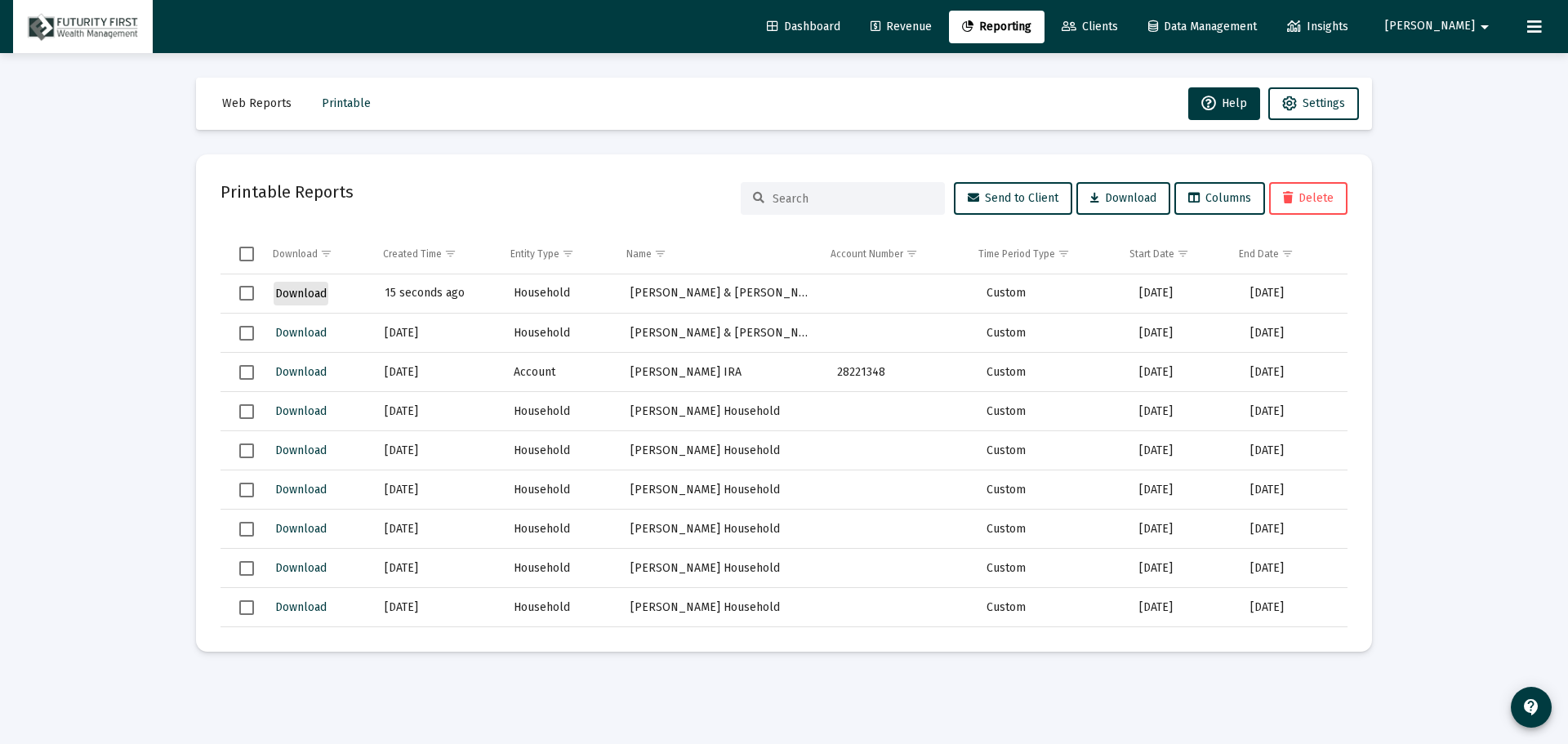
click at [294, 291] on span "Download" at bounding box center [301, 293] width 51 height 14
